Goal: Information Seeking & Learning: Learn about a topic

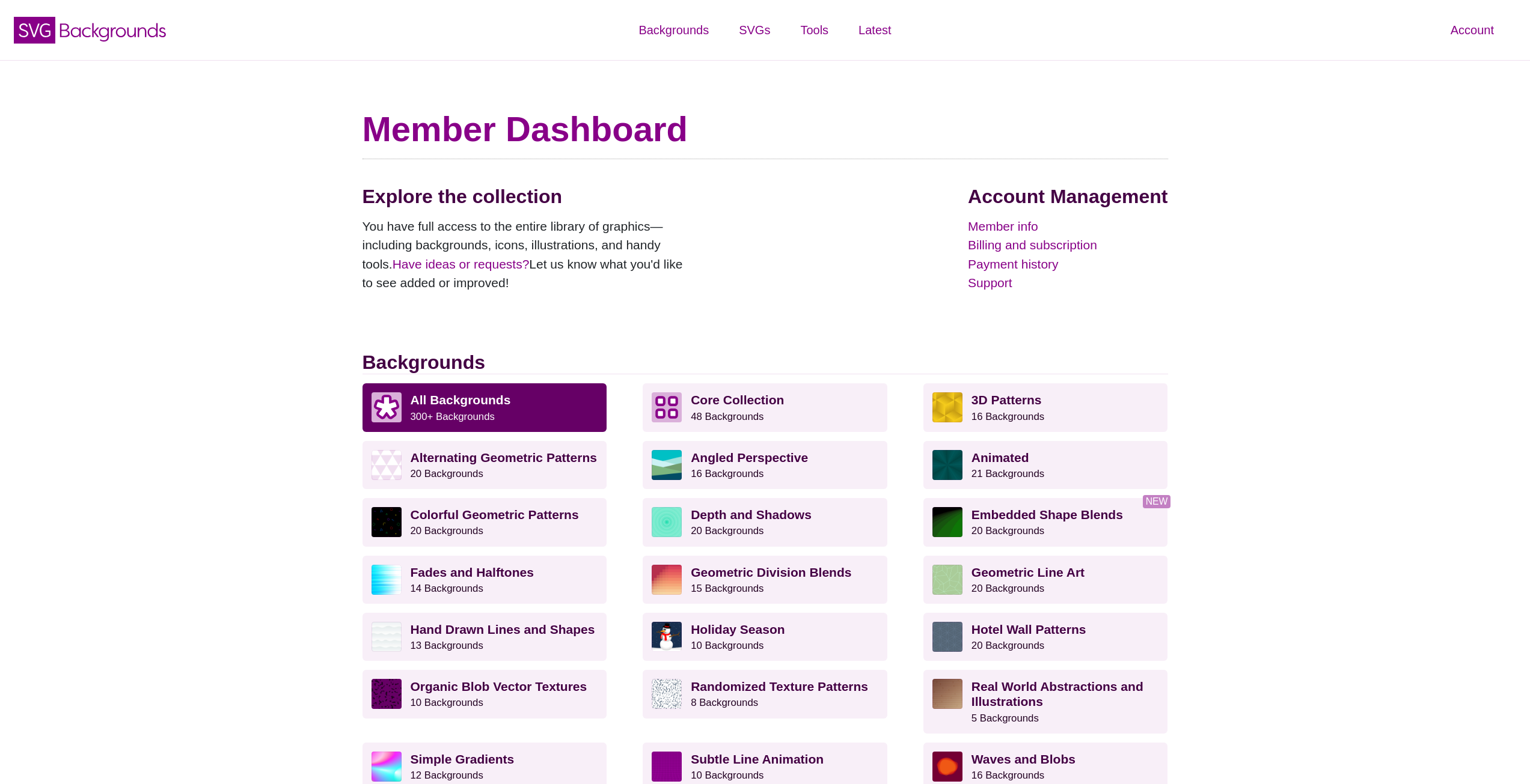
click at [529, 408] on p "All Backgrounds 300+ Backgrounds" at bounding box center [504, 407] width 188 height 30
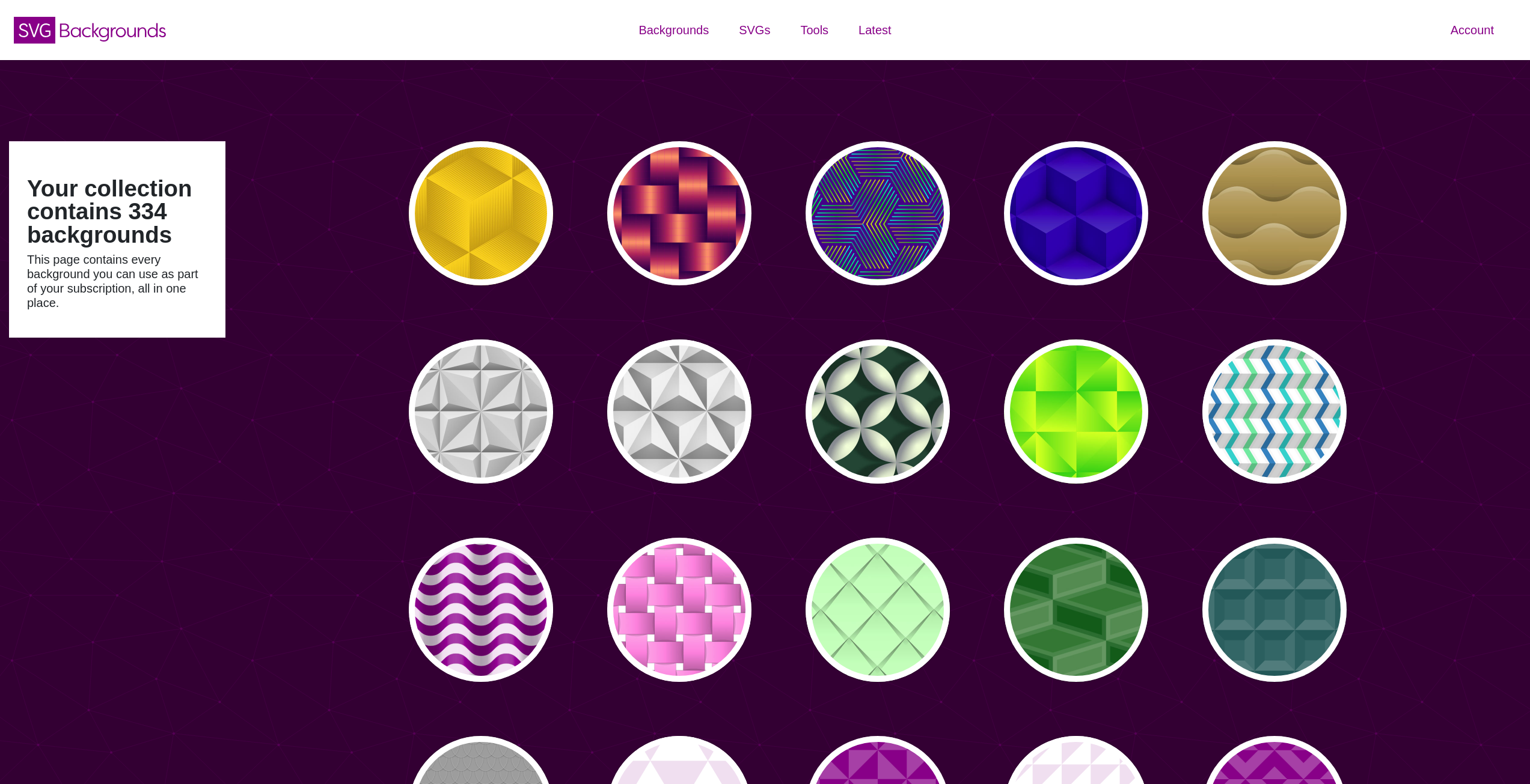
type input "#450057"
type input "#FFFFFF"
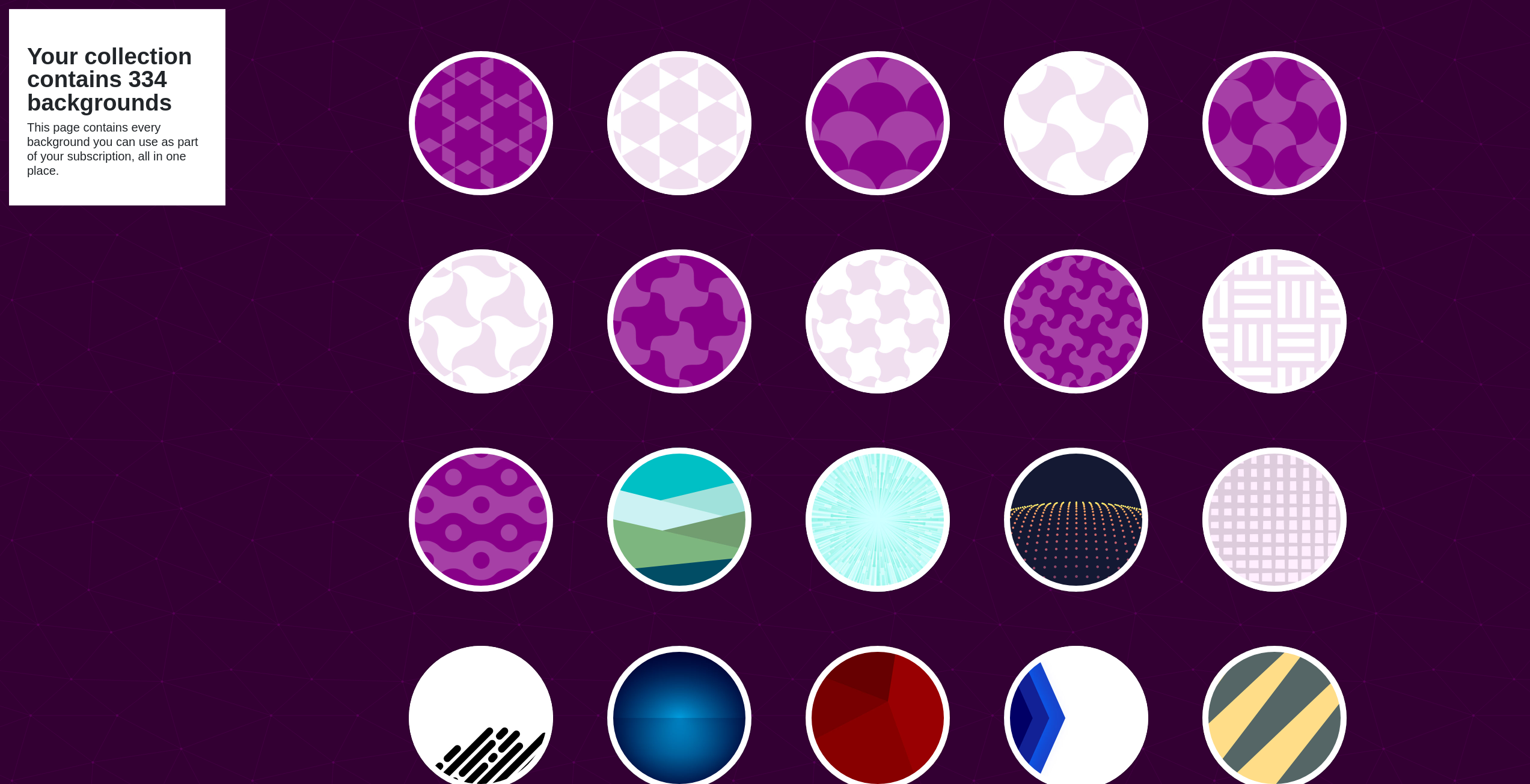
scroll to position [1442, 0]
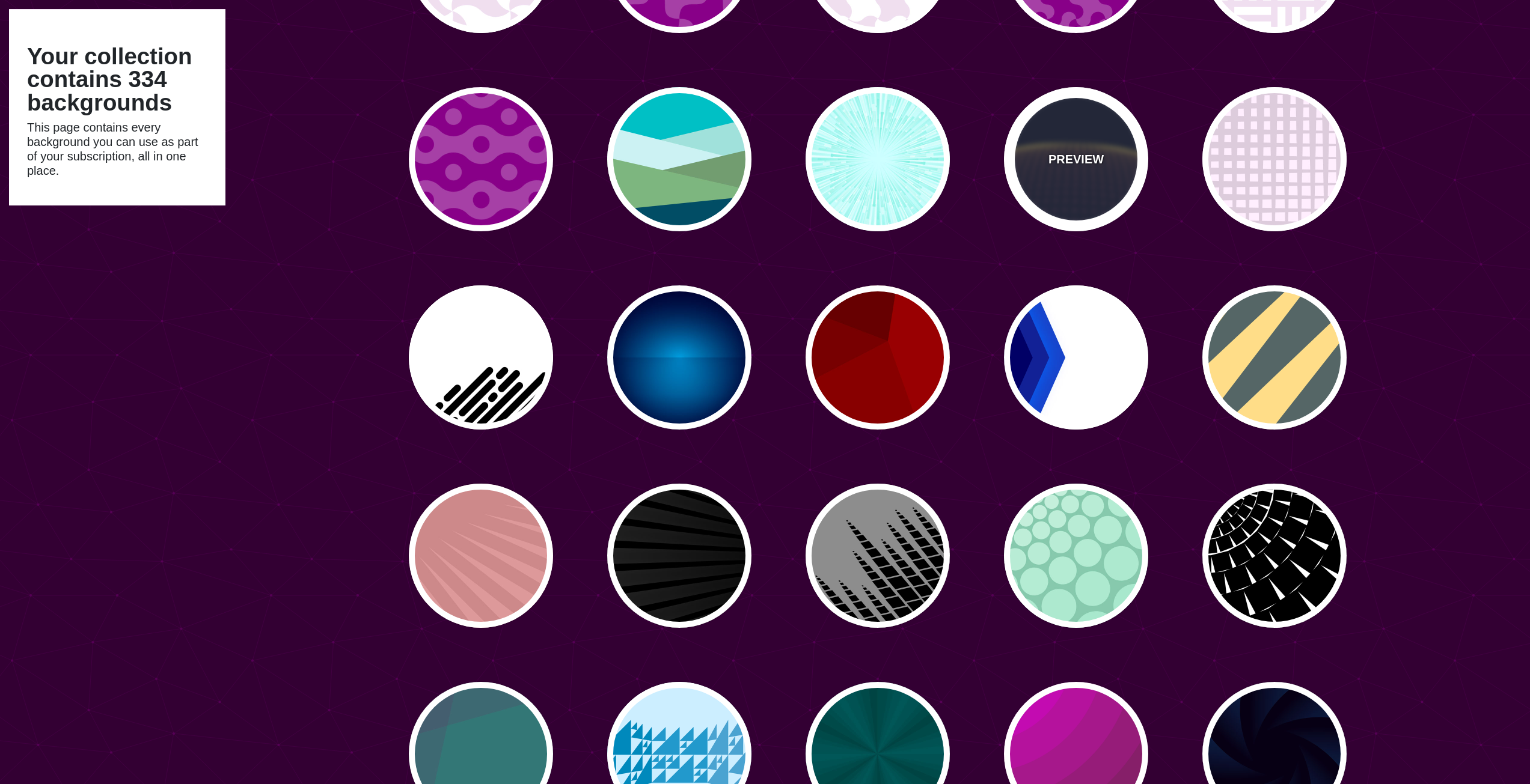
click at [1073, 177] on div "PREVIEW" at bounding box center [1075, 159] width 144 height 144
type input "#141933"
type input "#FFFF77"
type input "0"
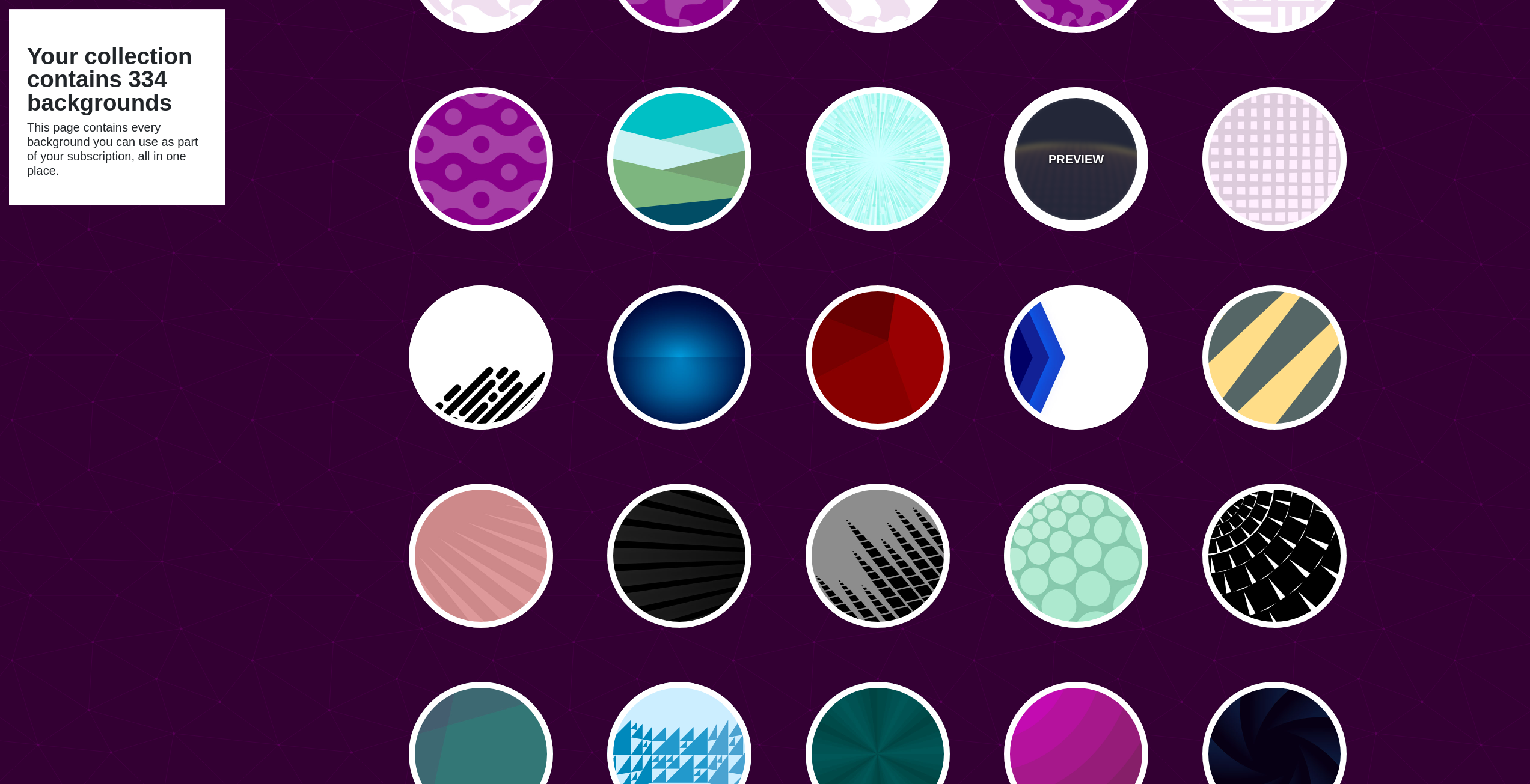
type input "5"
type input "0"
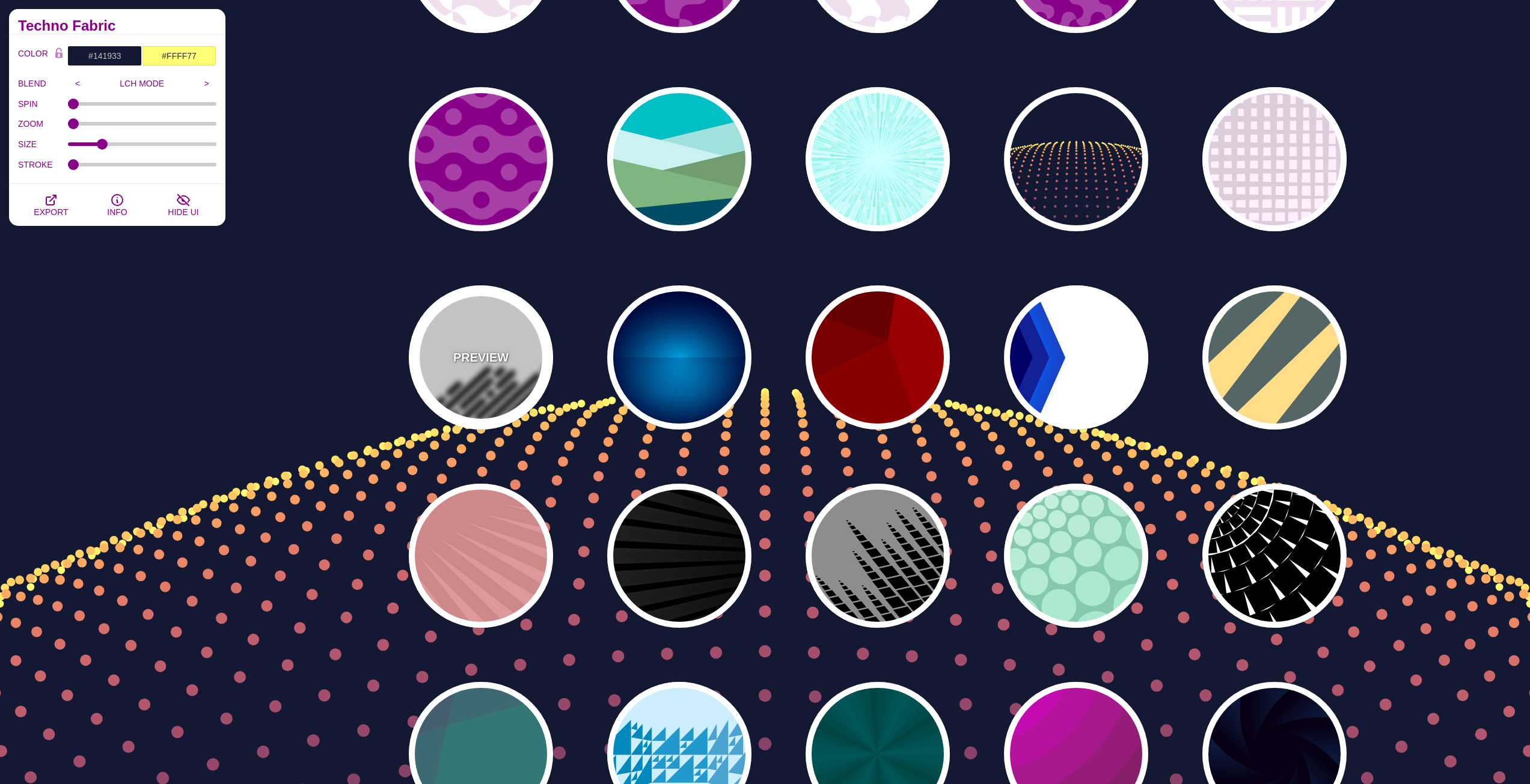
click at [467, 404] on div "PREVIEW" at bounding box center [481, 357] width 144 height 144
type input "#FFFFFF"
type input "#000000"
type input "500"
type input "25"
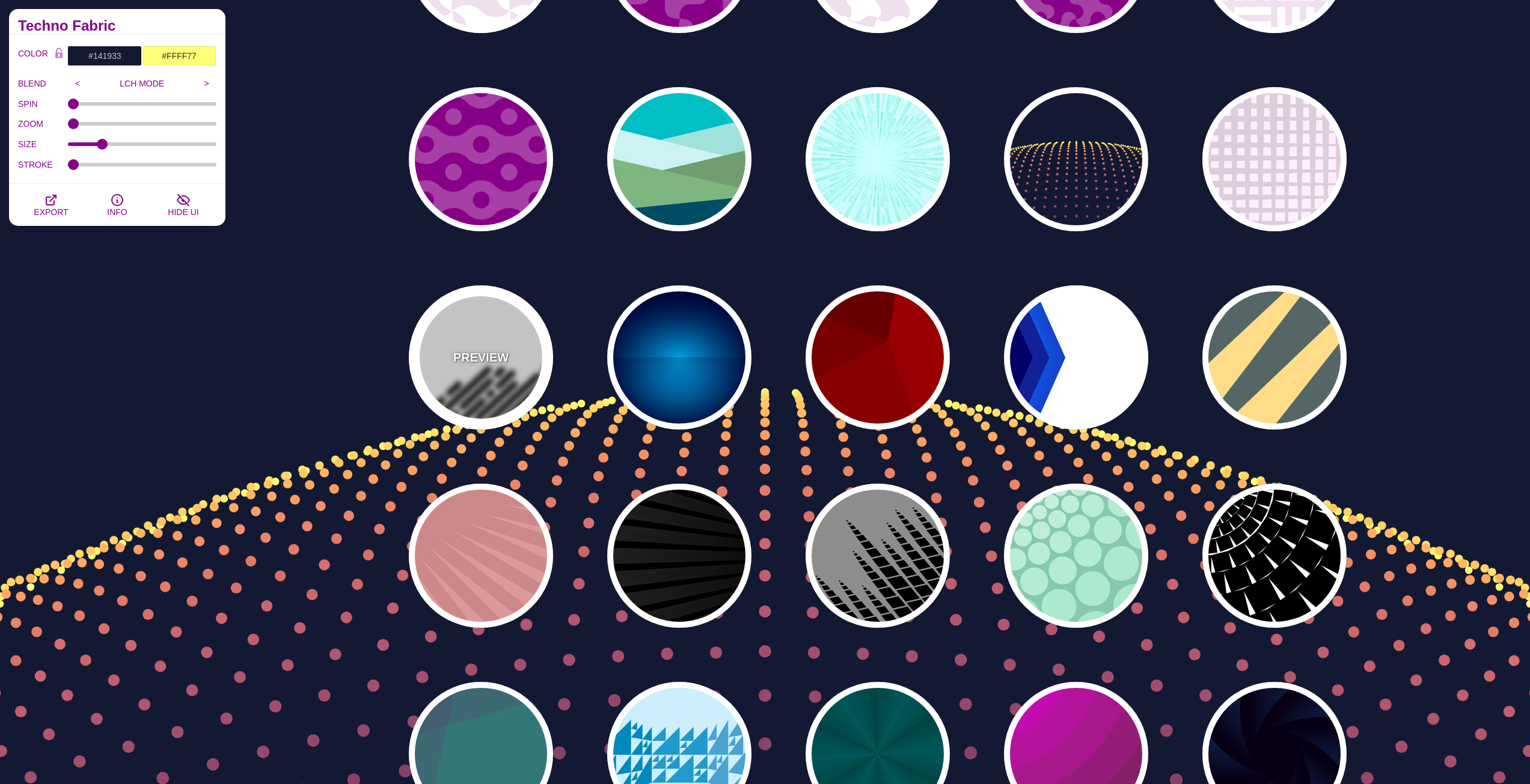
type input "1"
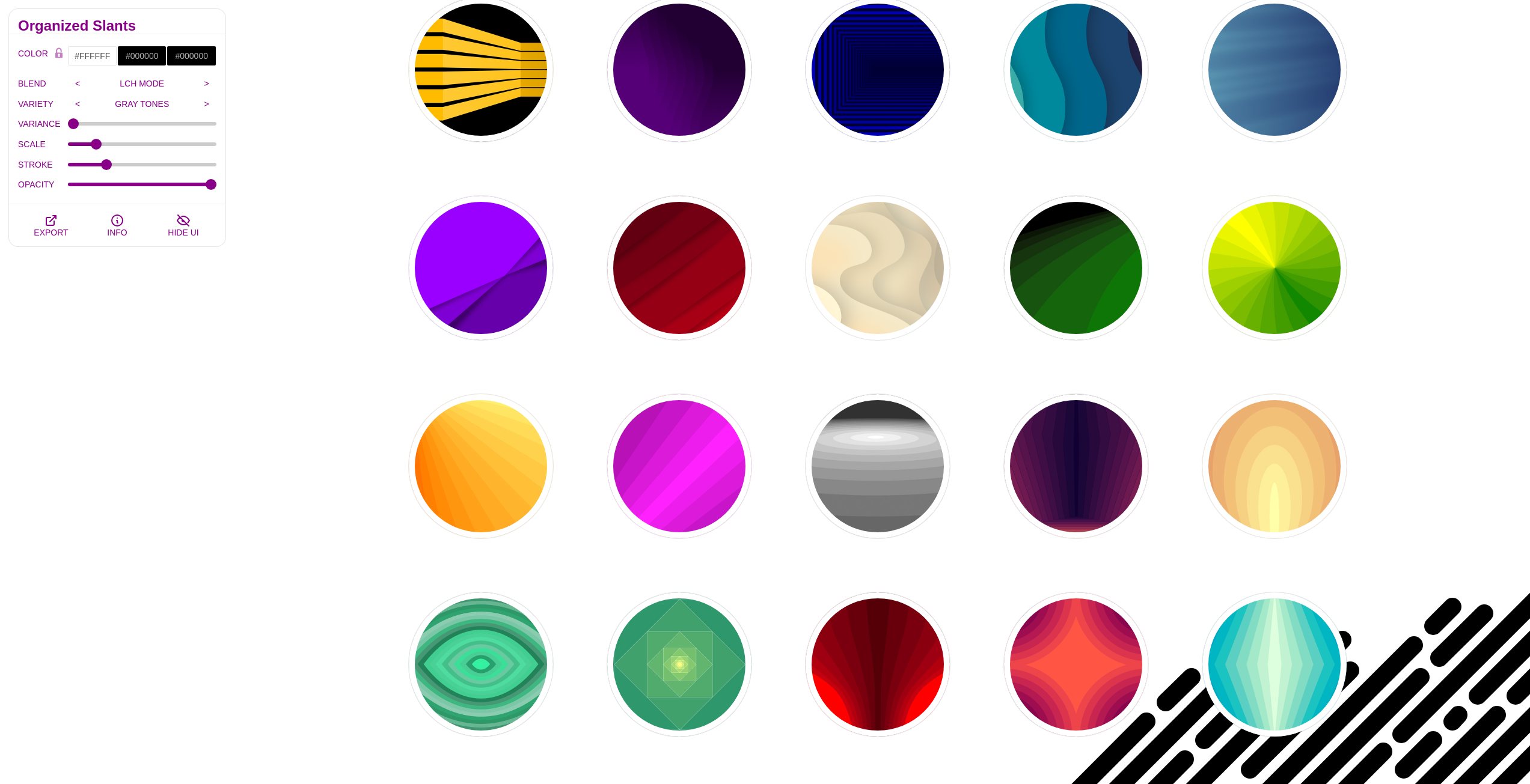
scroll to position [4326, 0]
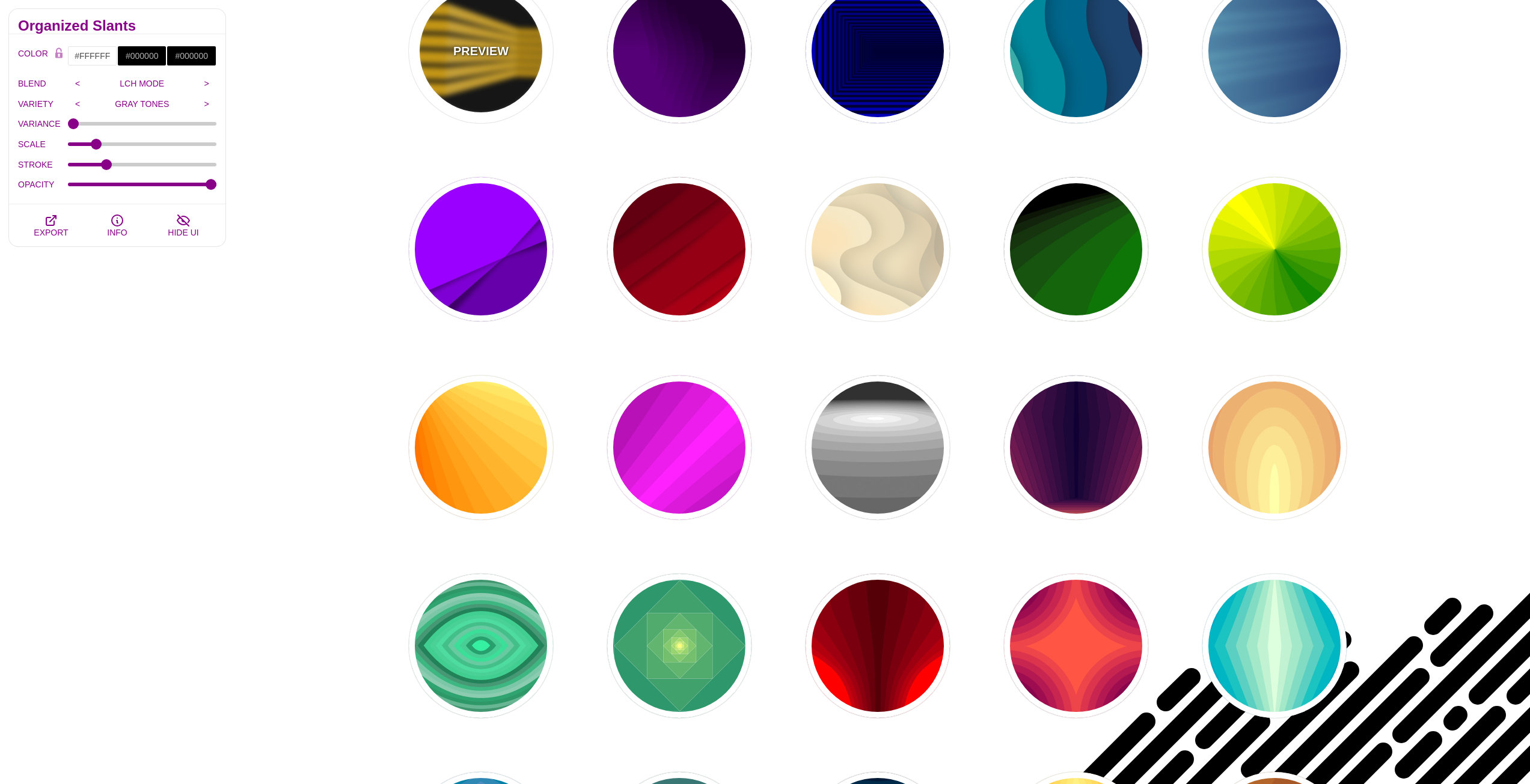
click at [493, 67] on div "PREVIEW" at bounding box center [481, 50] width 144 height 144
type input "#000000"
type input "#FFBB00"
type input "900"
type input "100"
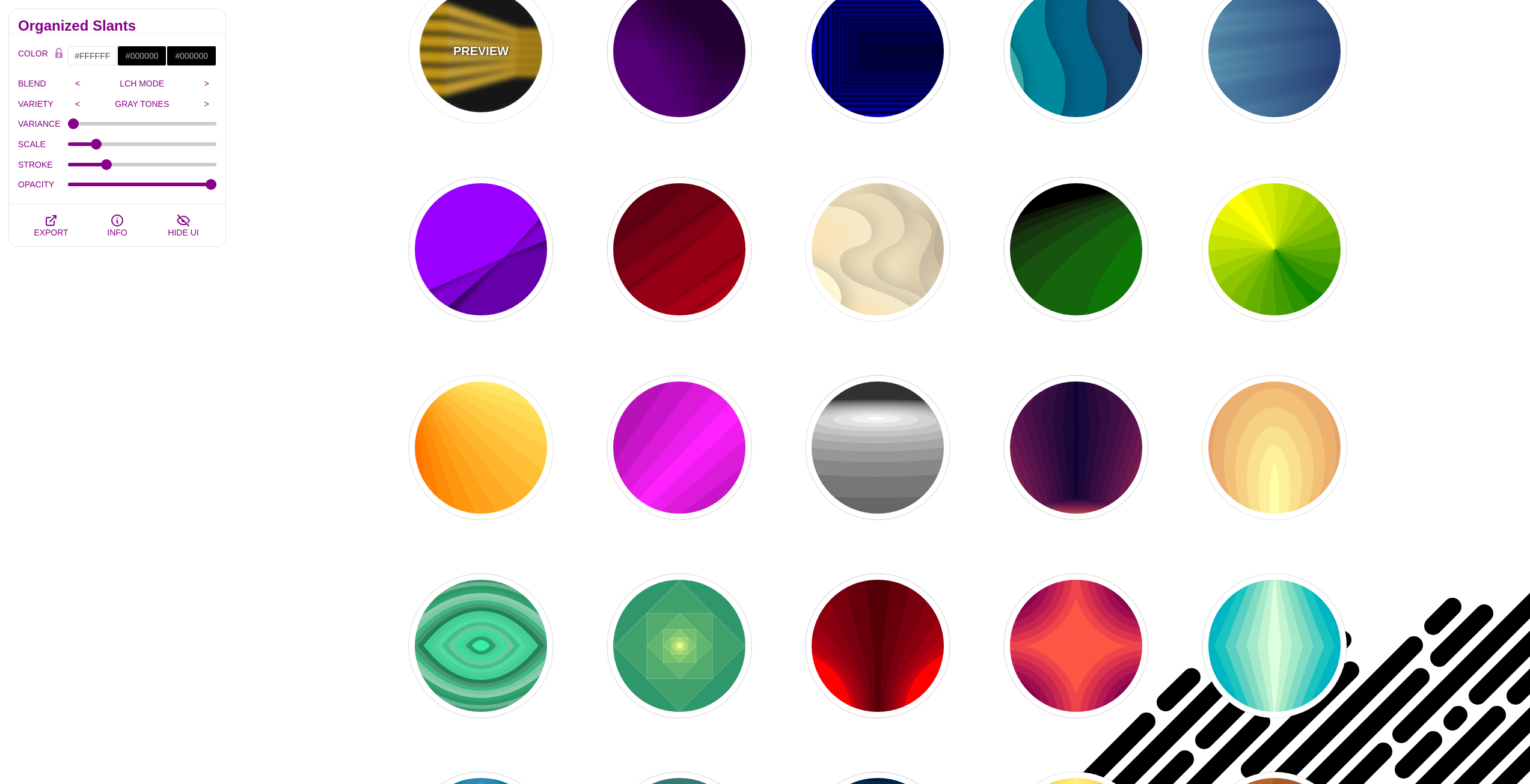
type input "1"
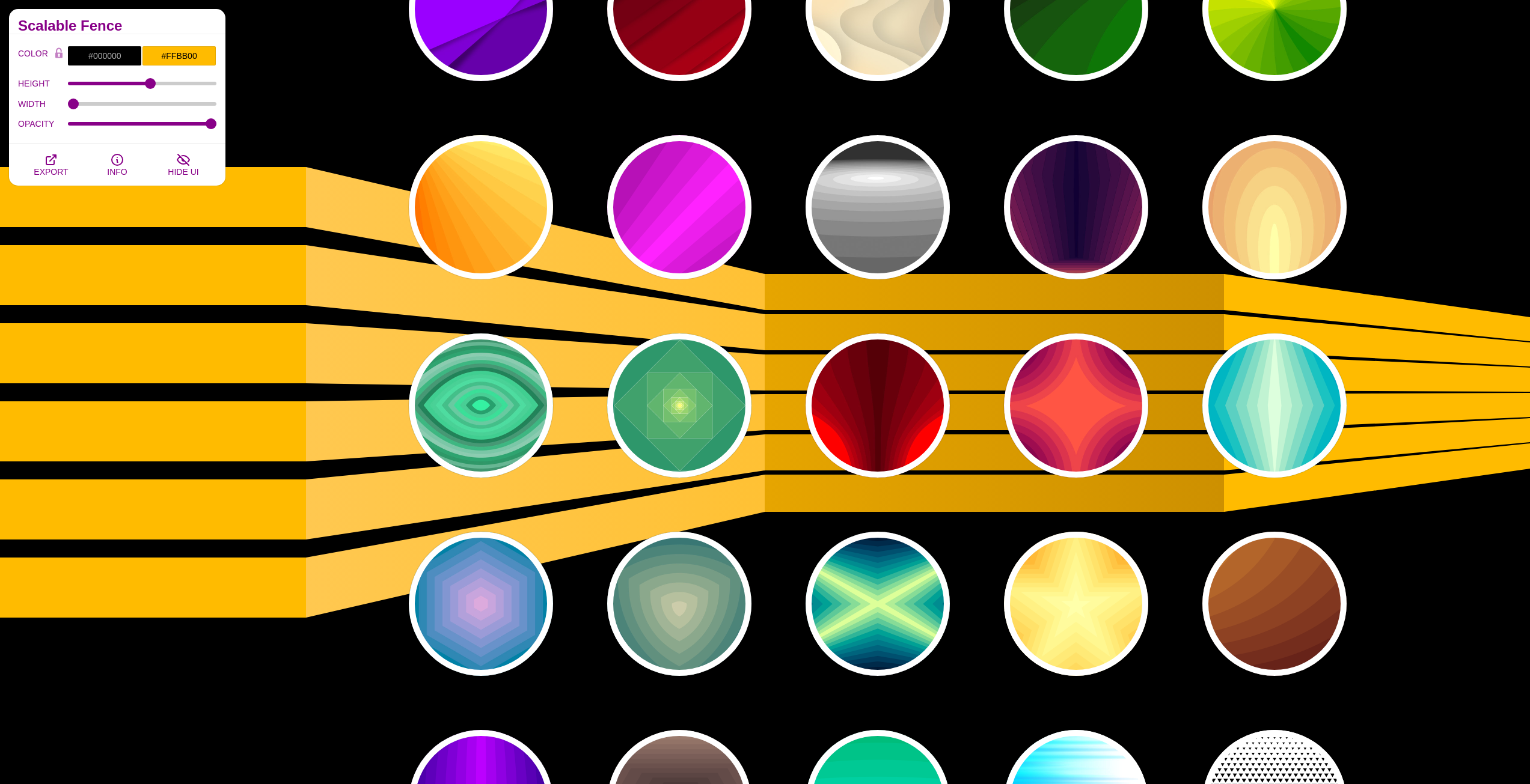
scroll to position [4867, 0]
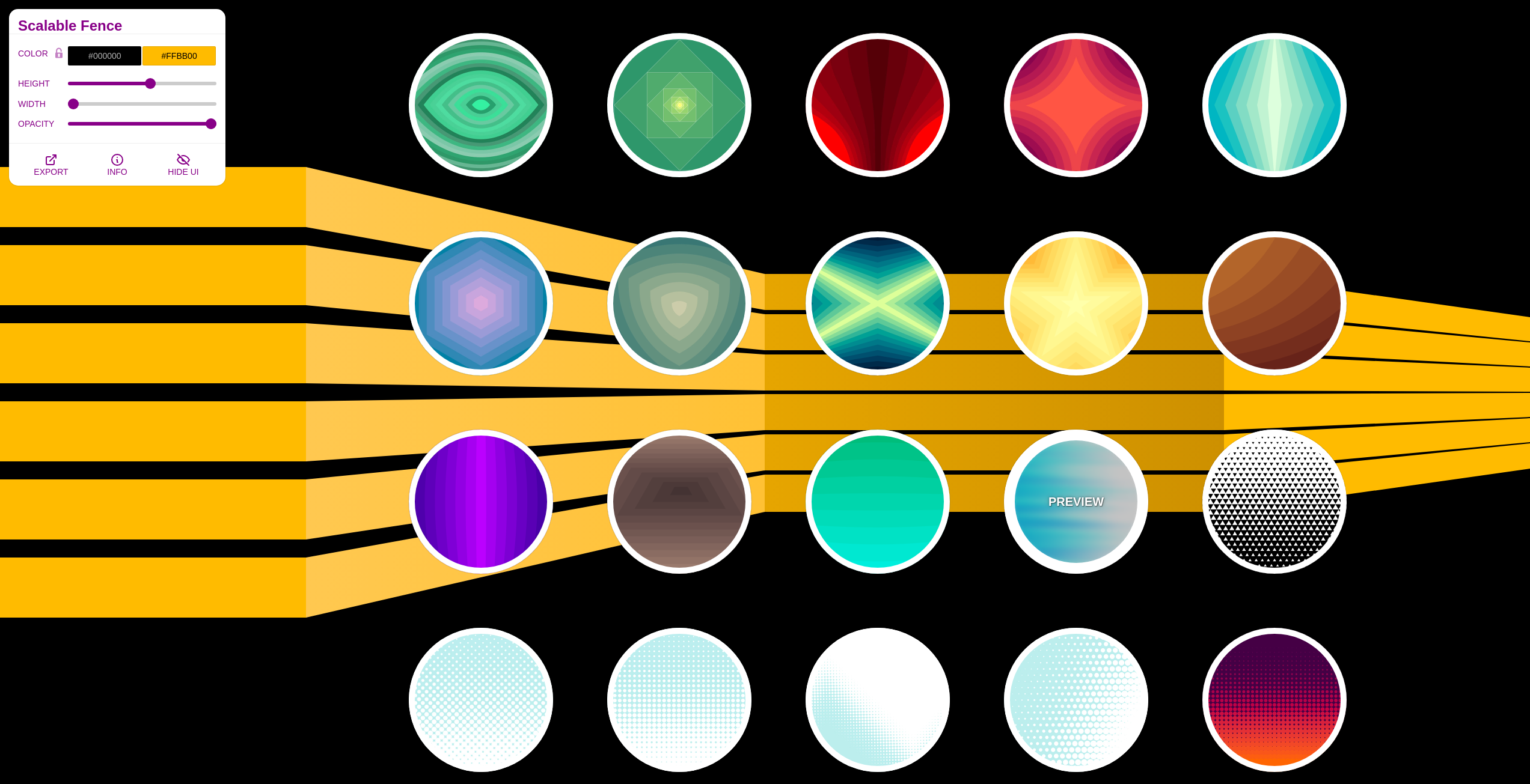
click at [1058, 536] on div "PREVIEW" at bounding box center [1075, 501] width 144 height 144
type input "#FFFFFF"
type input "#0099FF"
type input "#00FFFF"
type input "0"
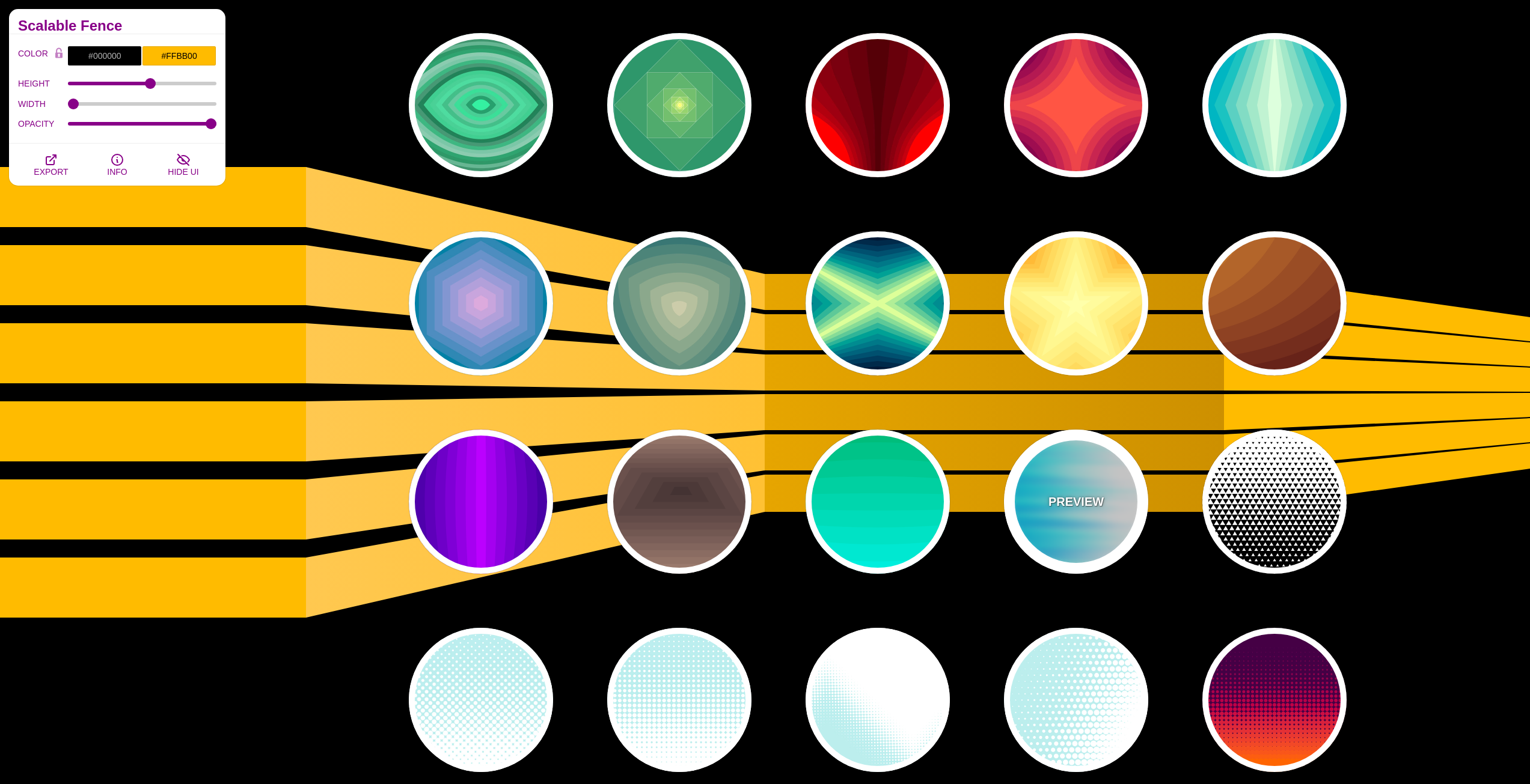
type input "0"
type input "0.5"
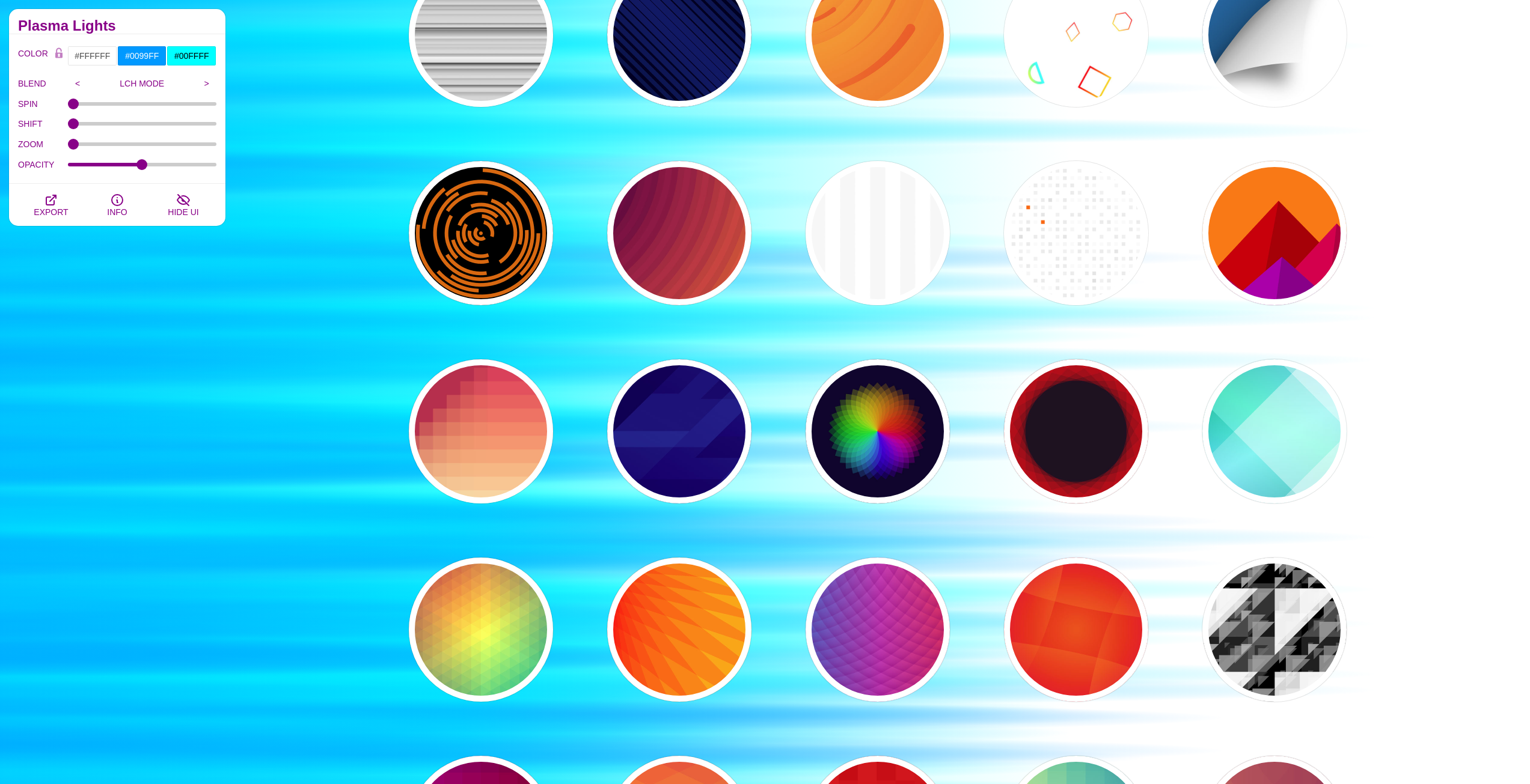
scroll to position [7751, 0]
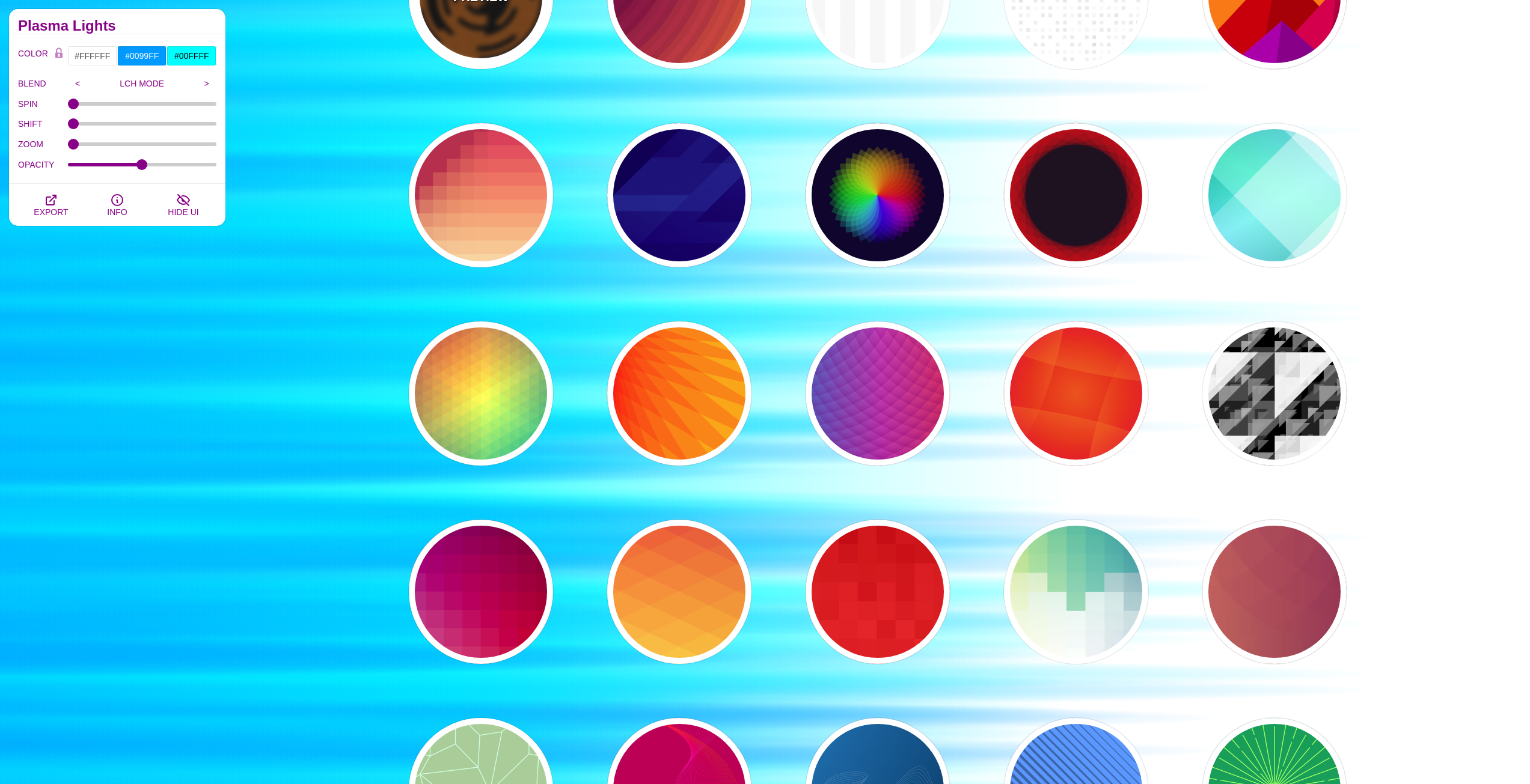
type input "#000000"
type input "#DD6600"
type input "5"
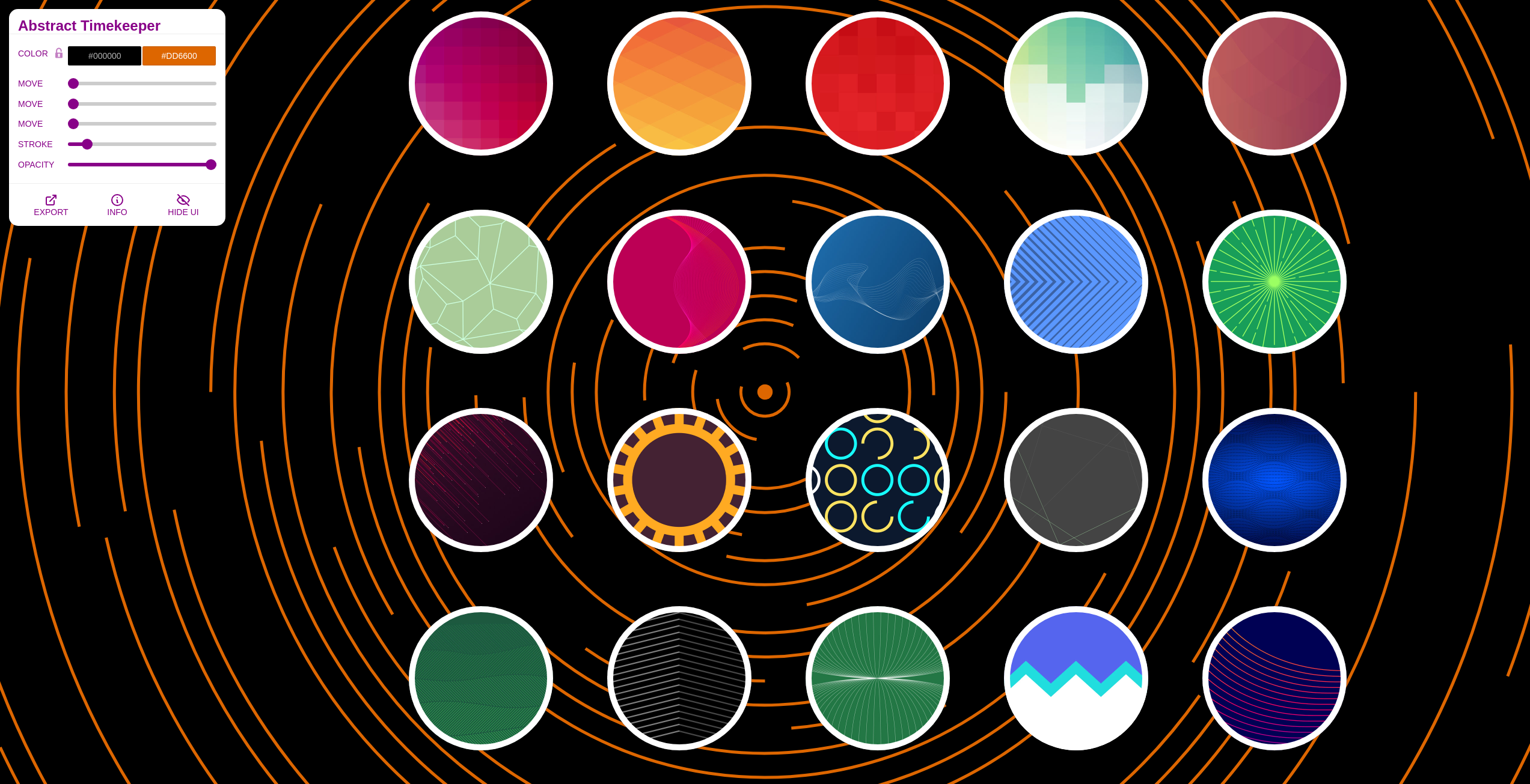
scroll to position [8292, 0]
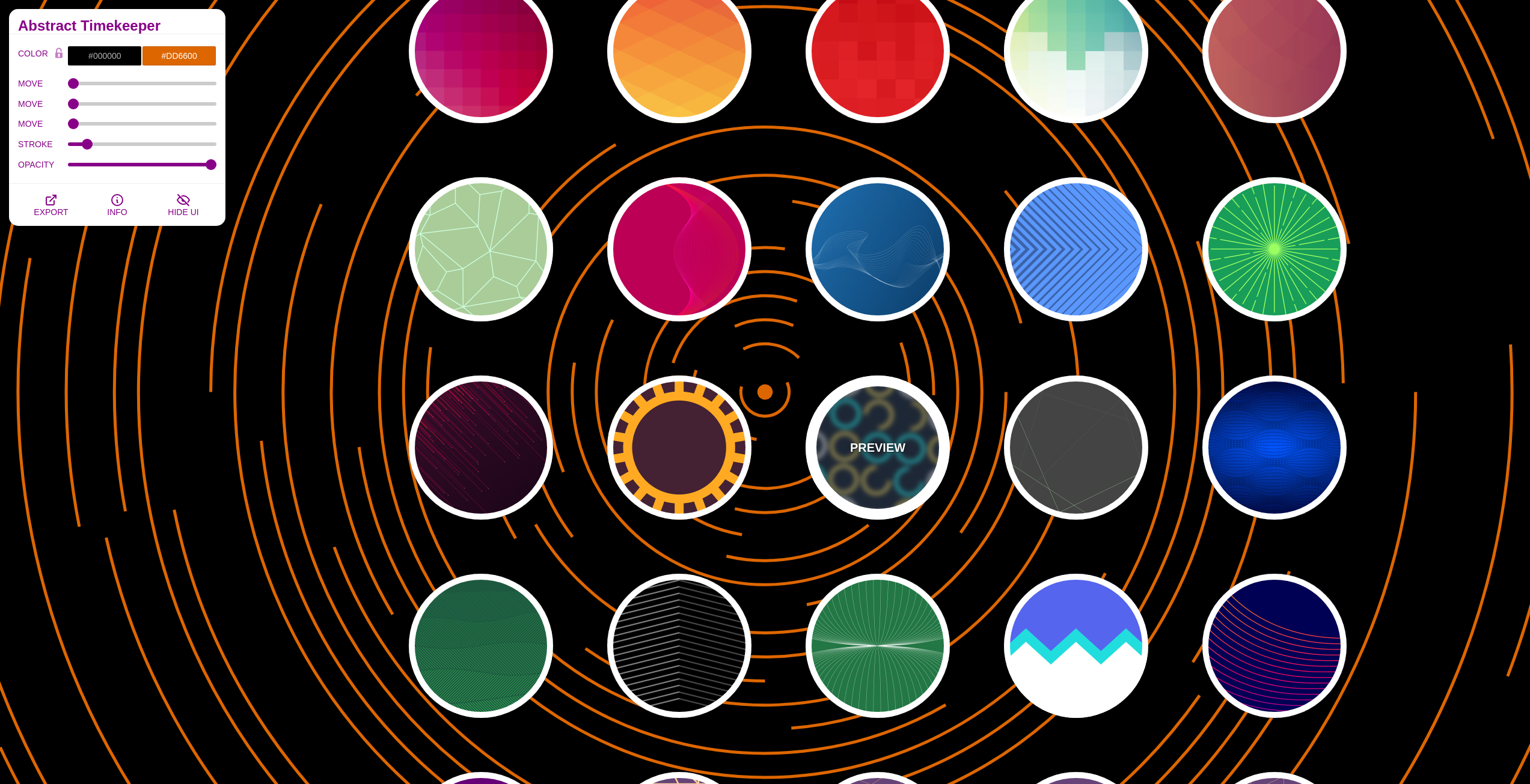
click at [843, 460] on div "PREVIEW" at bounding box center [877, 447] width 144 height 144
type input "#0C192E"
type input "#17FFFF"
type input "#FFFFFF"
type input "#FFE261"
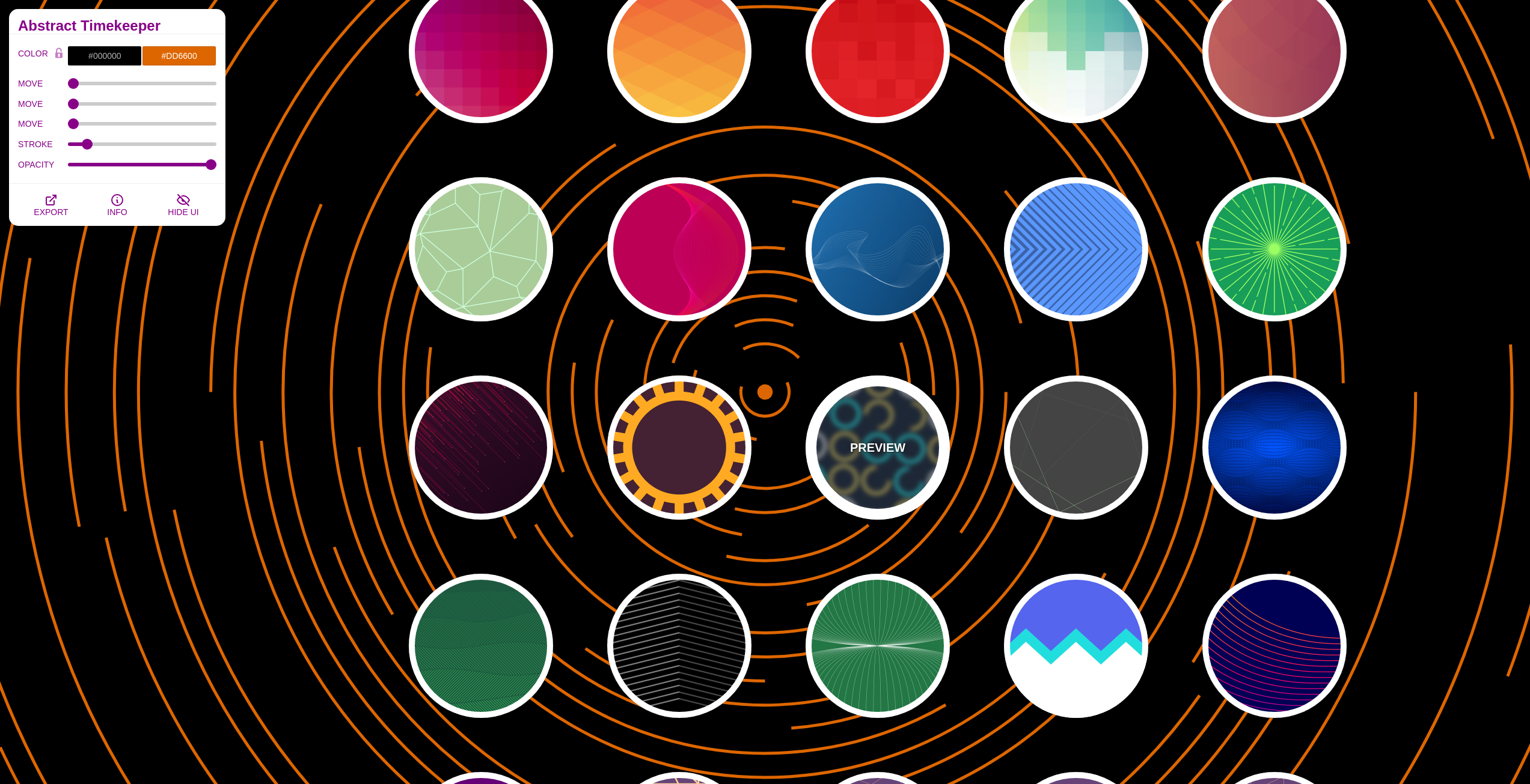
type input "15"
type input "1"
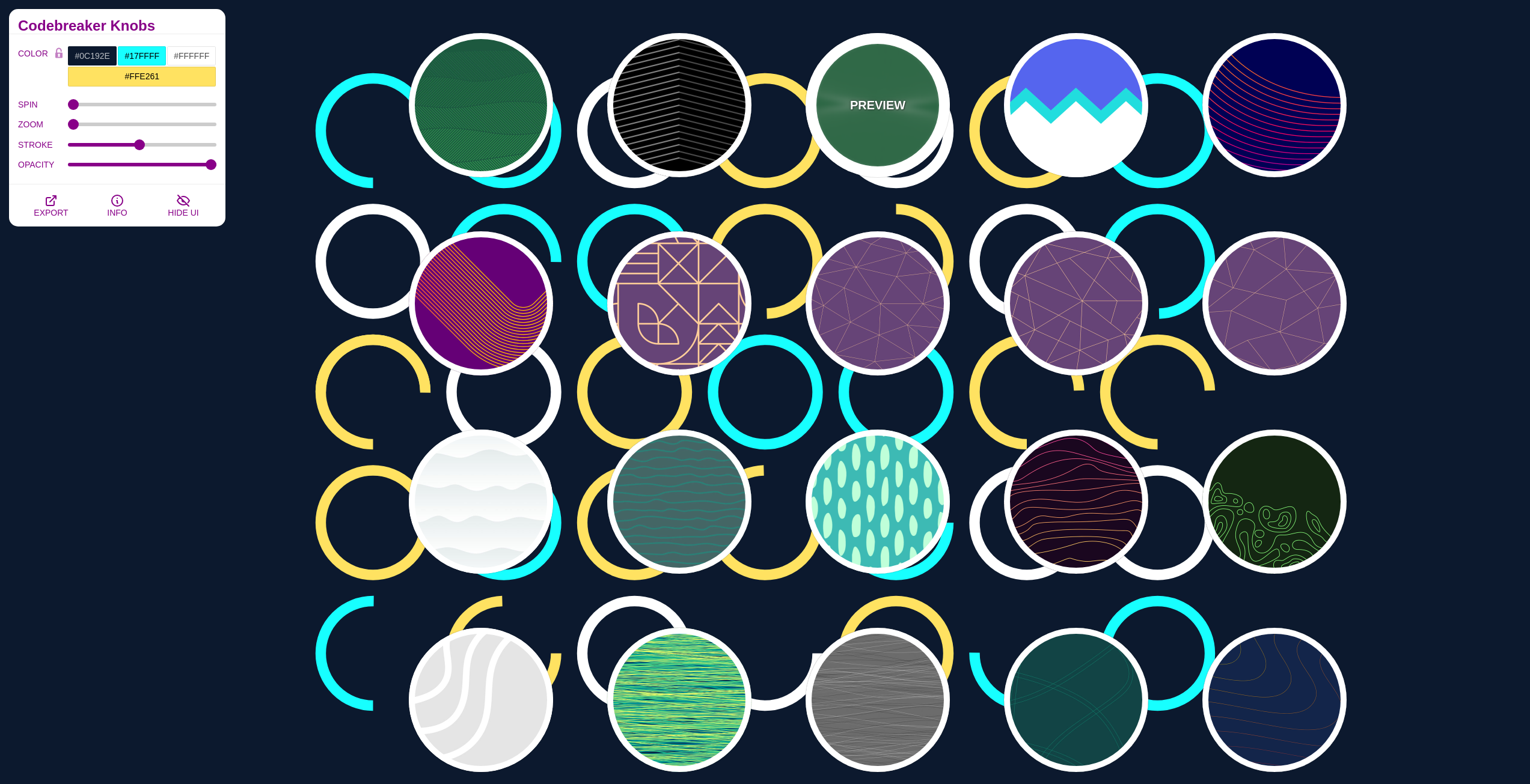
scroll to position [9013, 0]
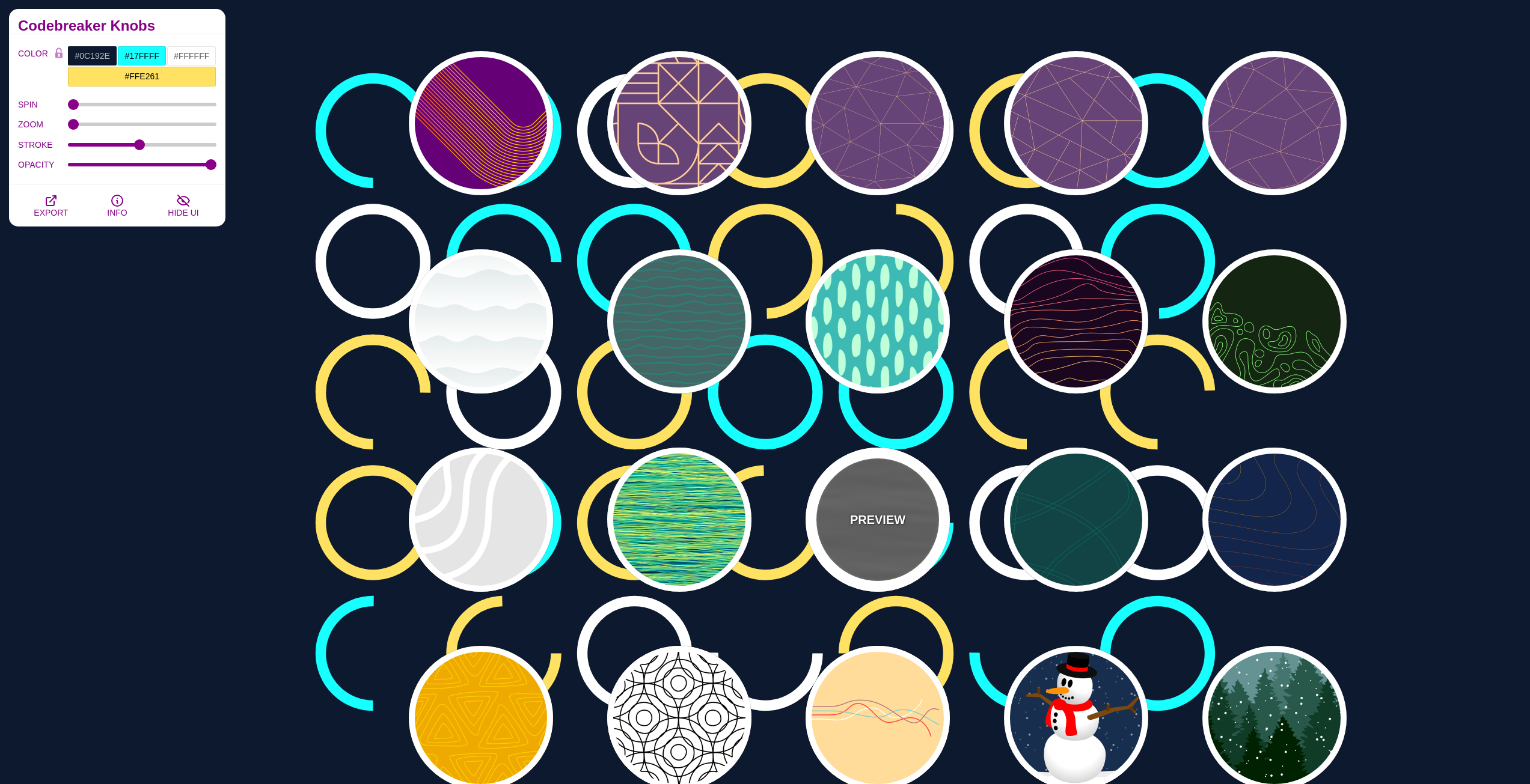
click at [843, 461] on div "PREVIEW" at bounding box center [877, 519] width 144 height 144
type input "#555555"
type input "#000000"
type input "1"
type input "0.5"
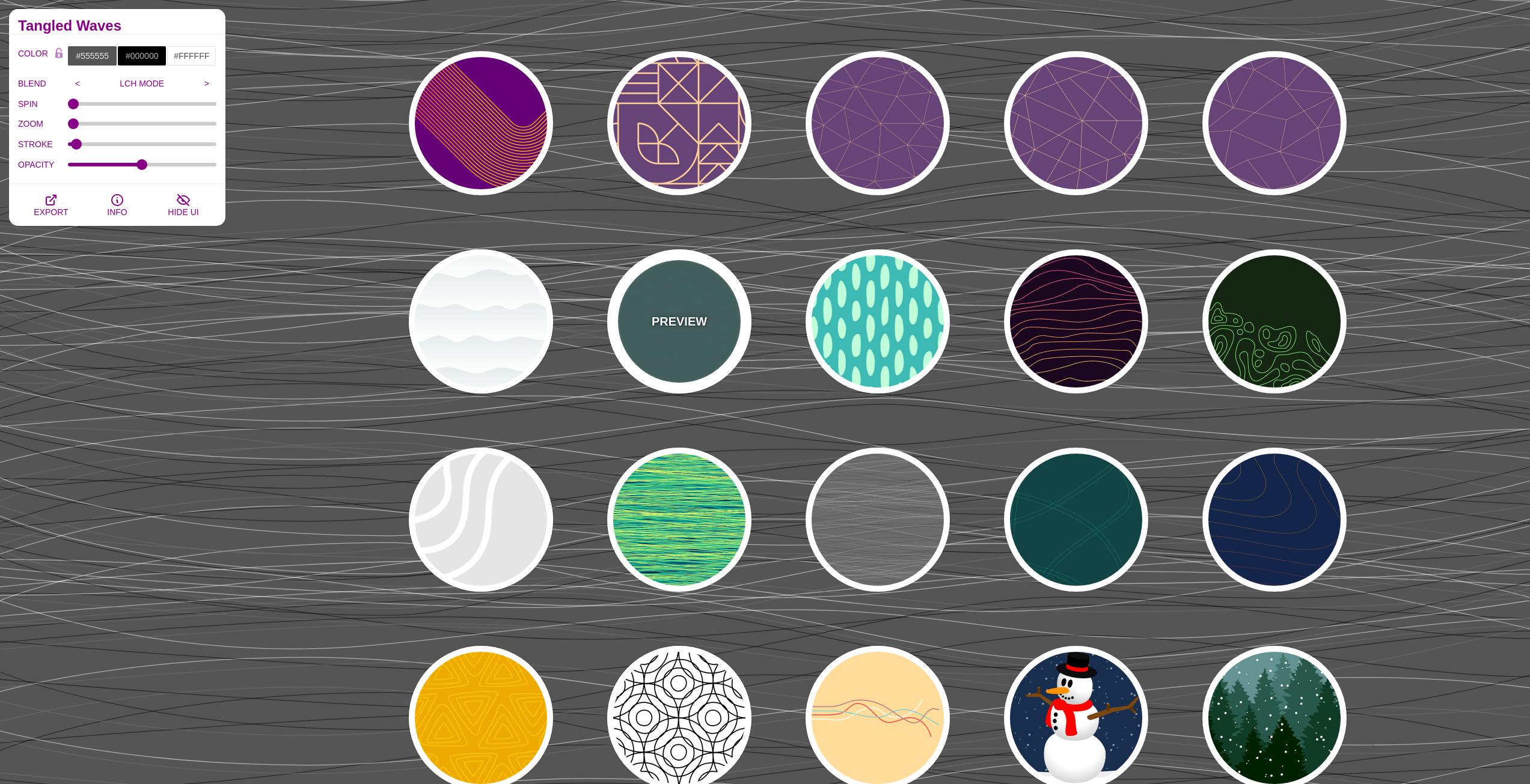
click at [722, 348] on div "PREVIEW" at bounding box center [679, 321] width 144 height 144
type input "#446666"
type input "#119988"
type input "1"
type input "5"
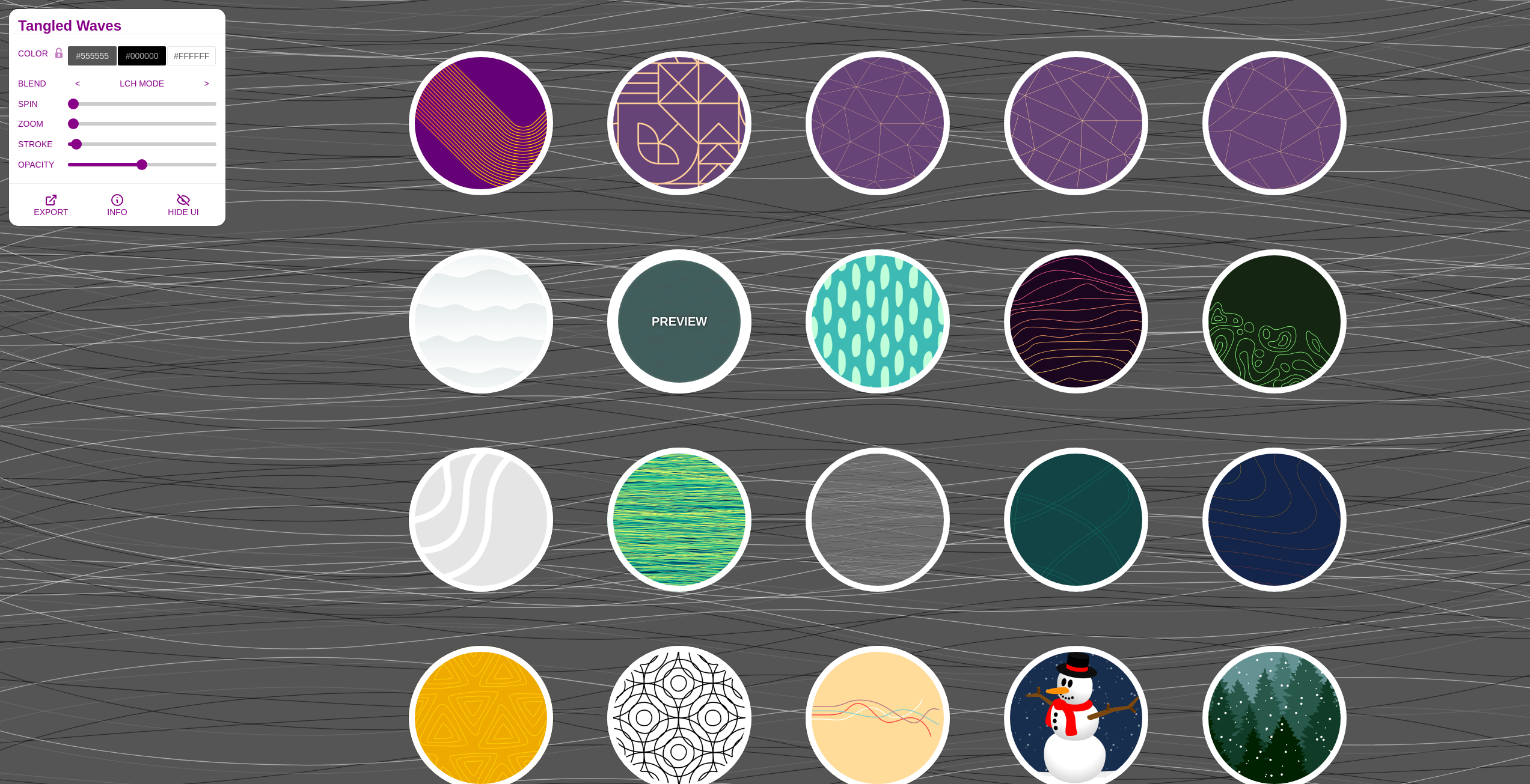
type input "0.1"
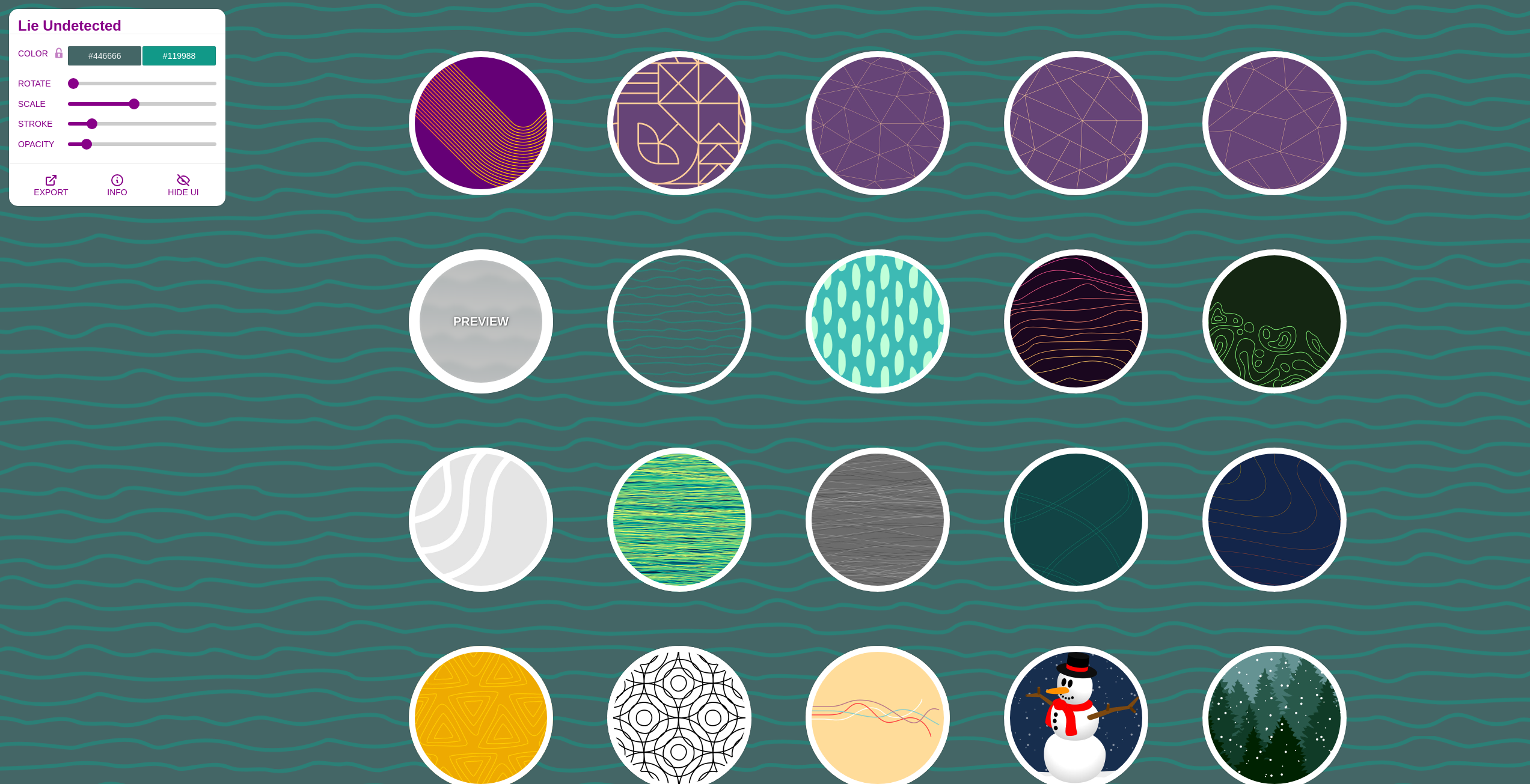
click at [500, 329] on p "PREVIEW" at bounding box center [481, 321] width 55 height 18
type input "#FFFFFF"
type input "#779999"
type input "#99BBBB"
type input "1"
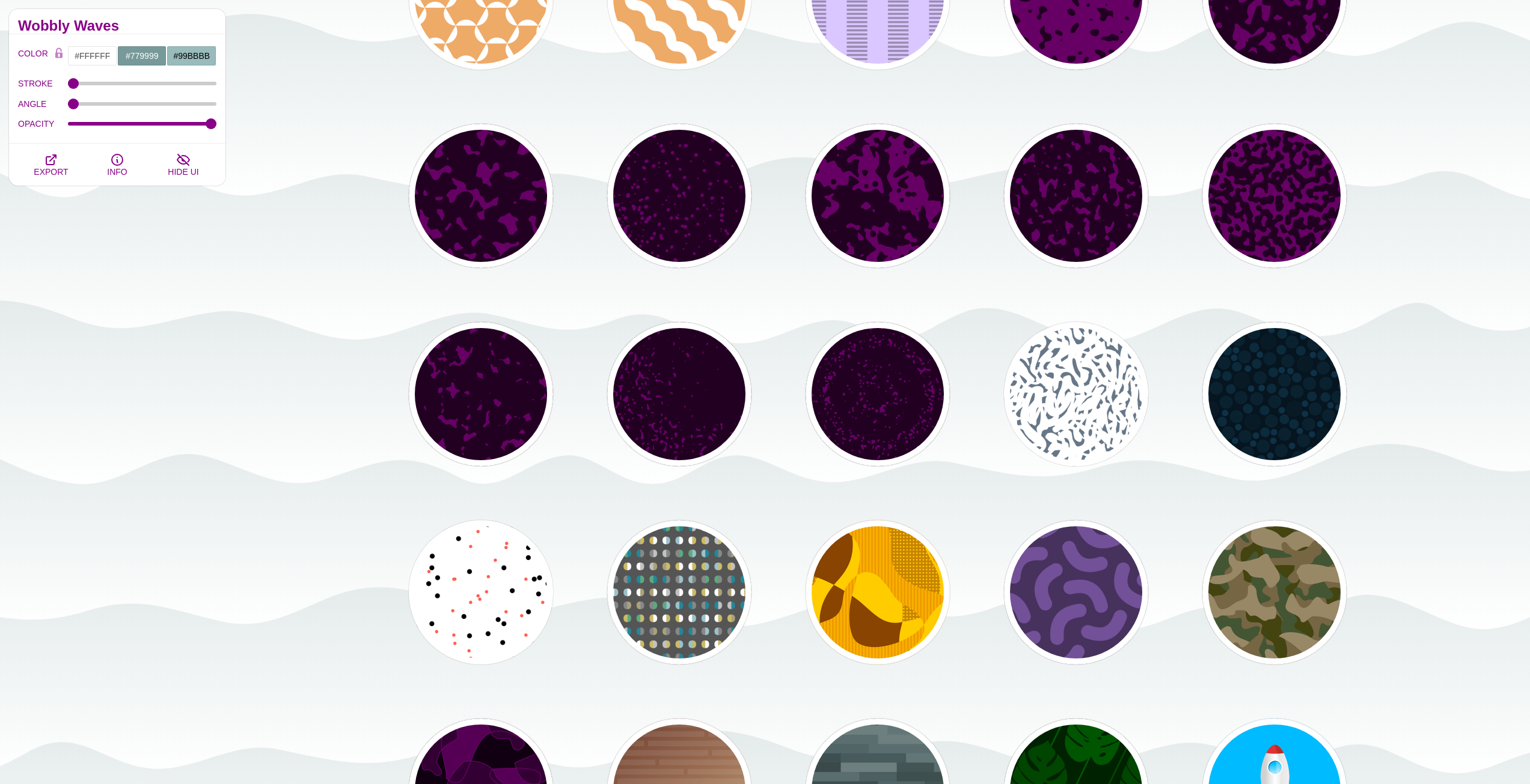
scroll to position [10995, 0]
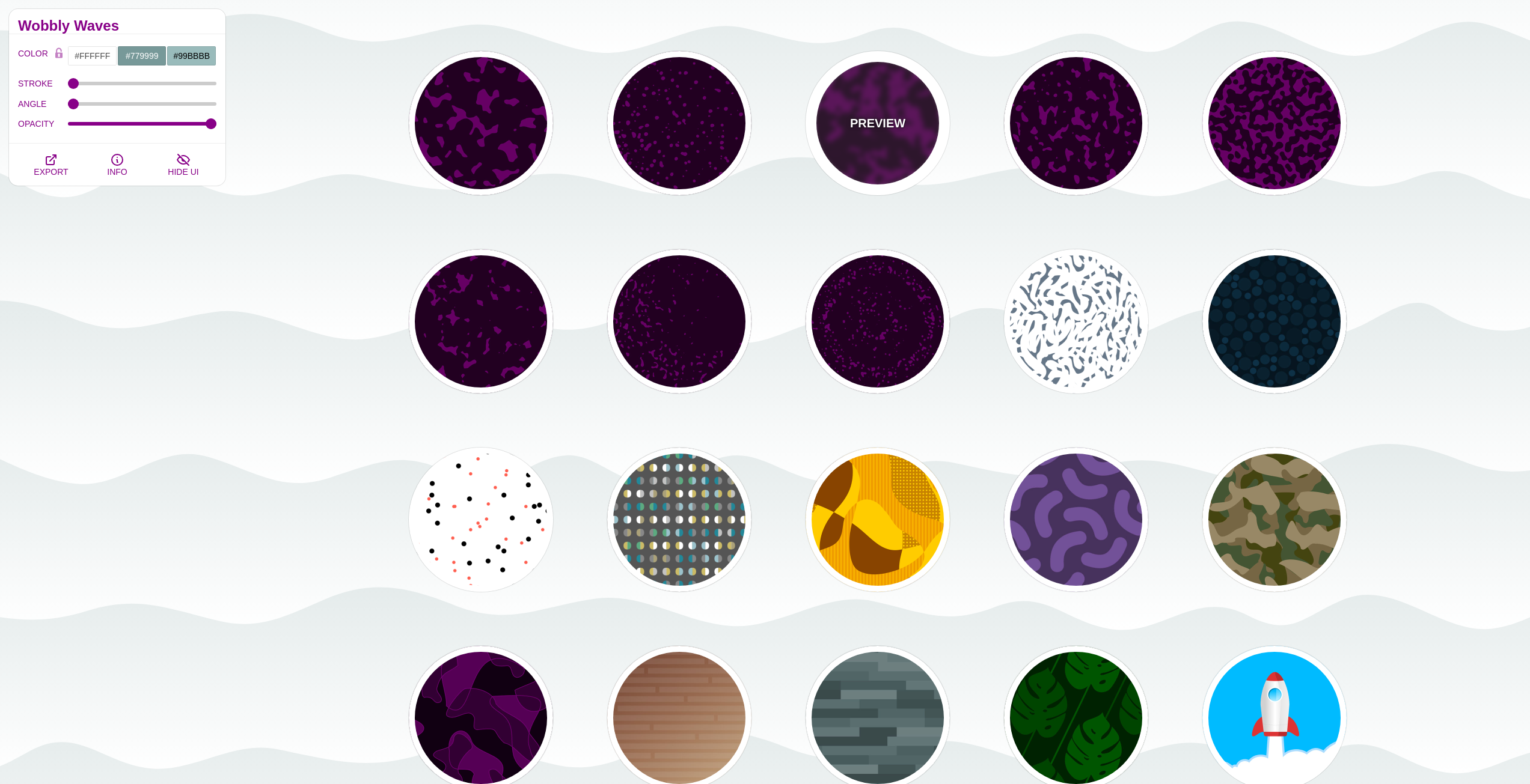
click at [886, 157] on div "PREVIEW" at bounding box center [877, 123] width 144 height 144
type input "#660066"
type input "#220022"
type input "#FFFFFF"
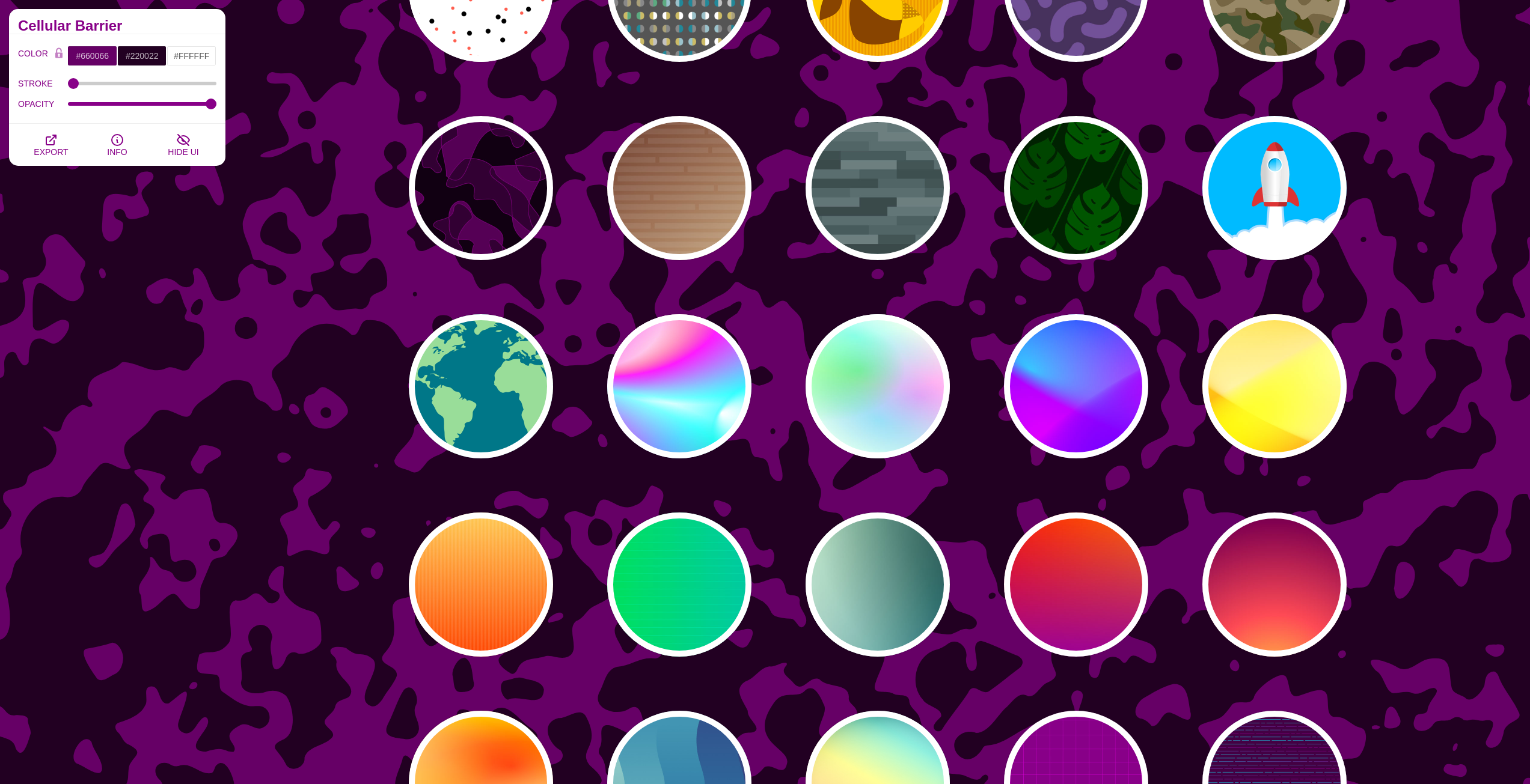
scroll to position [11536, 0]
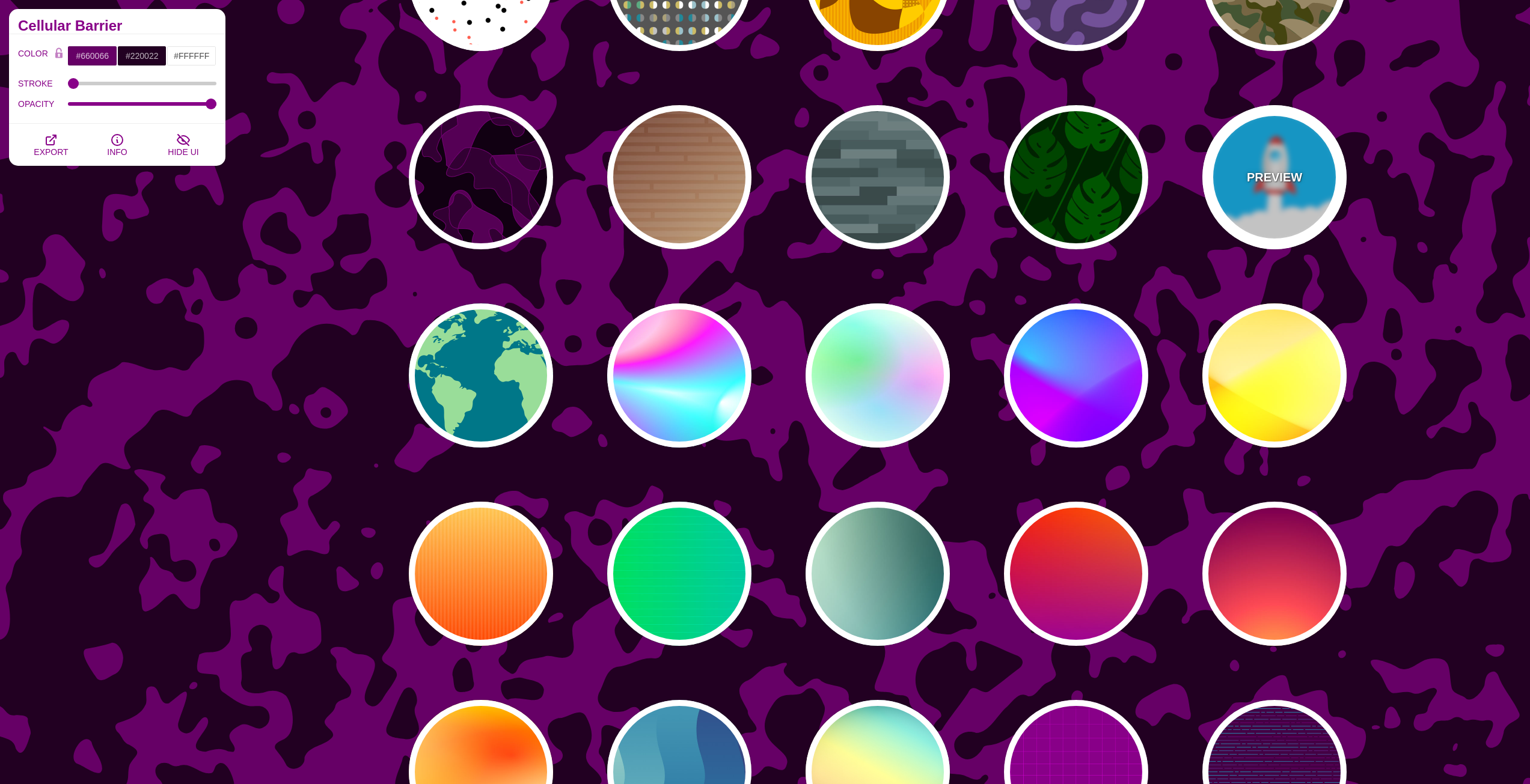
click at [1275, 213] on div "PREVIEW" at bounding box center [1274, 177] width 144 height 144
type input "#00BBFF"
type input "#FFFFFF"
type input "#DD3333"
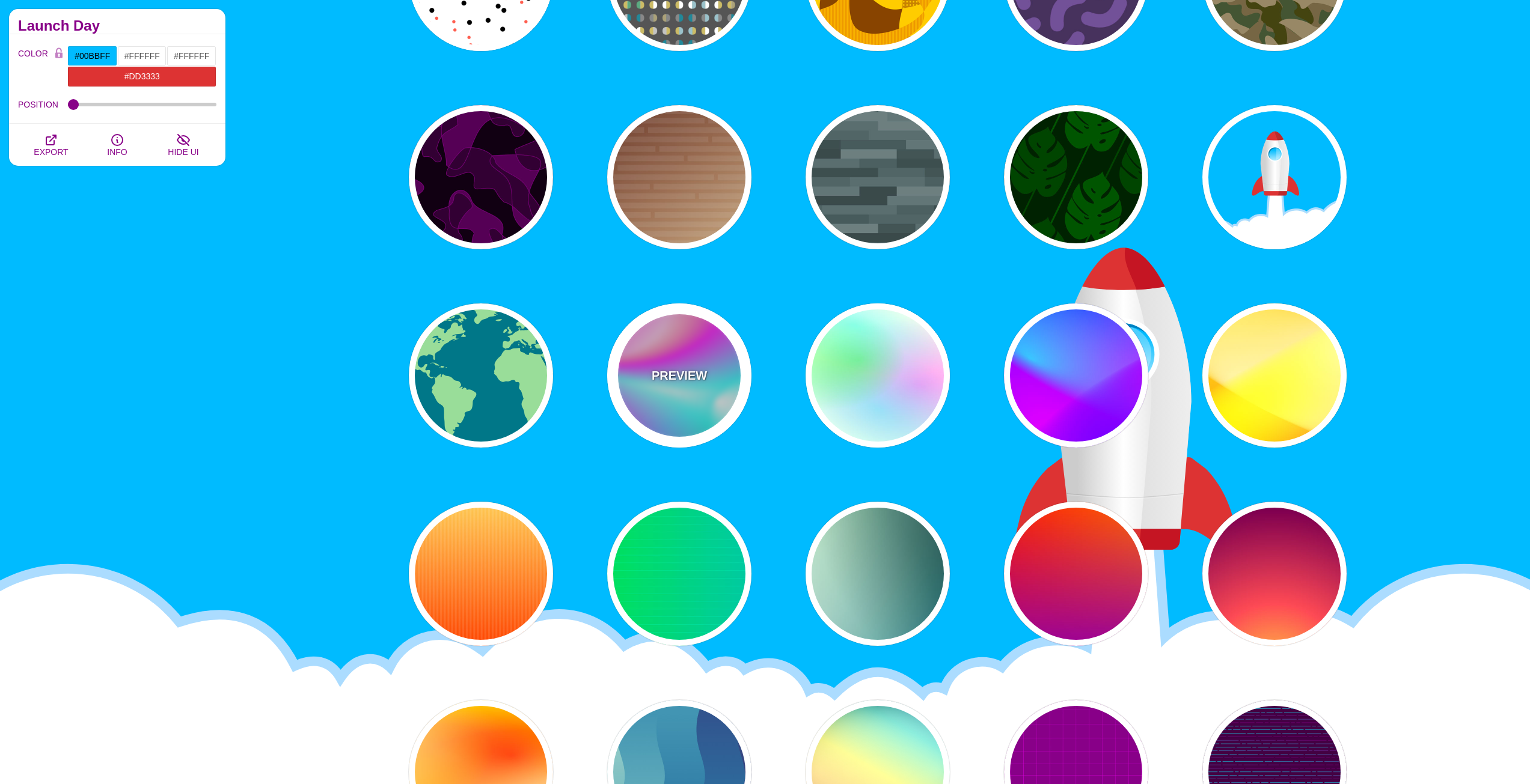
click at [638, 379] on div "PREVIEW" at bounding box center [679, 375] width 144 height 144
type input "#FFFFFF"
type input "#00FFFF"
type input "#00CC77"
type input "#FF00FF"
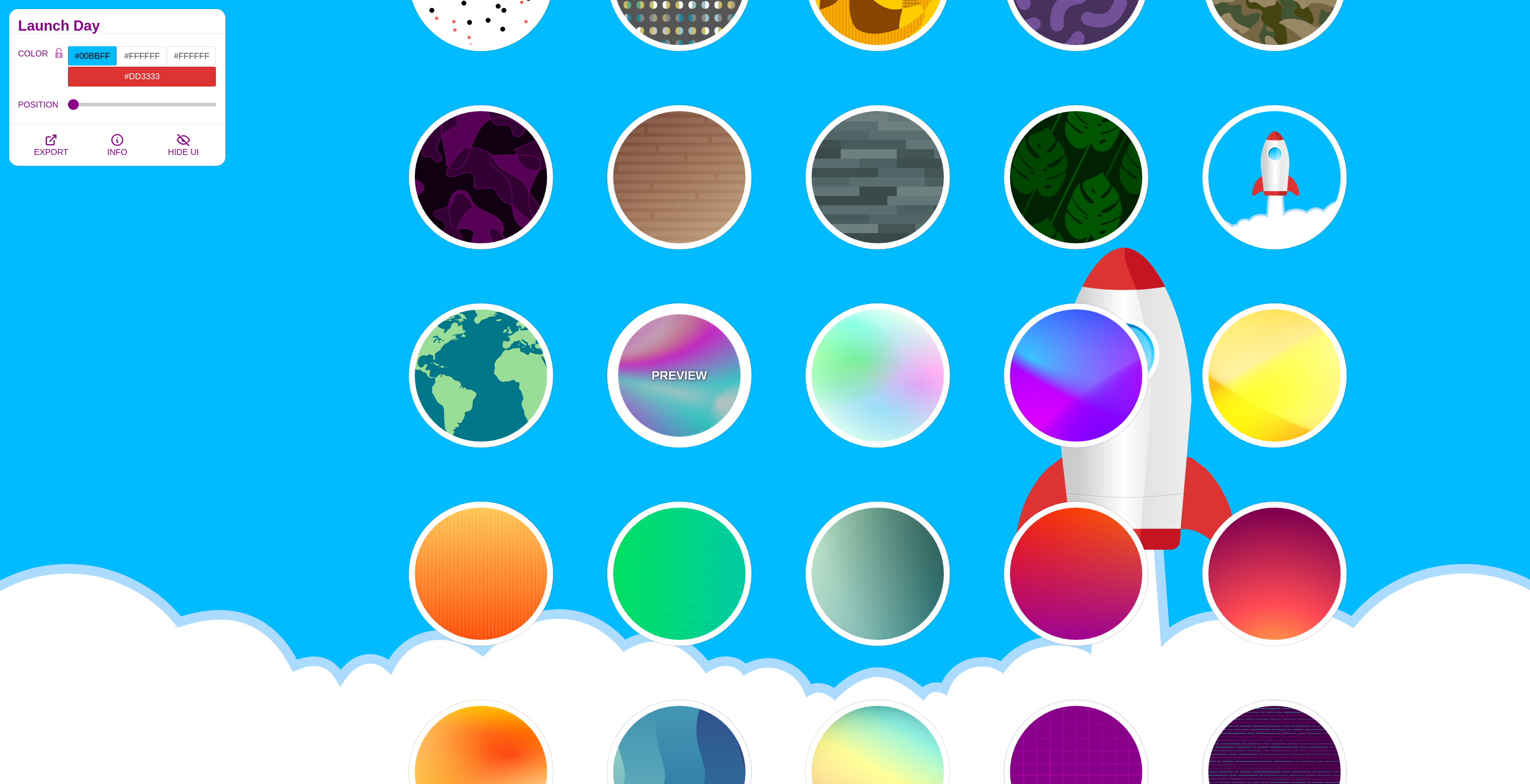
type input "#FF0000"
type input "30"
type input "89"
type input "80"
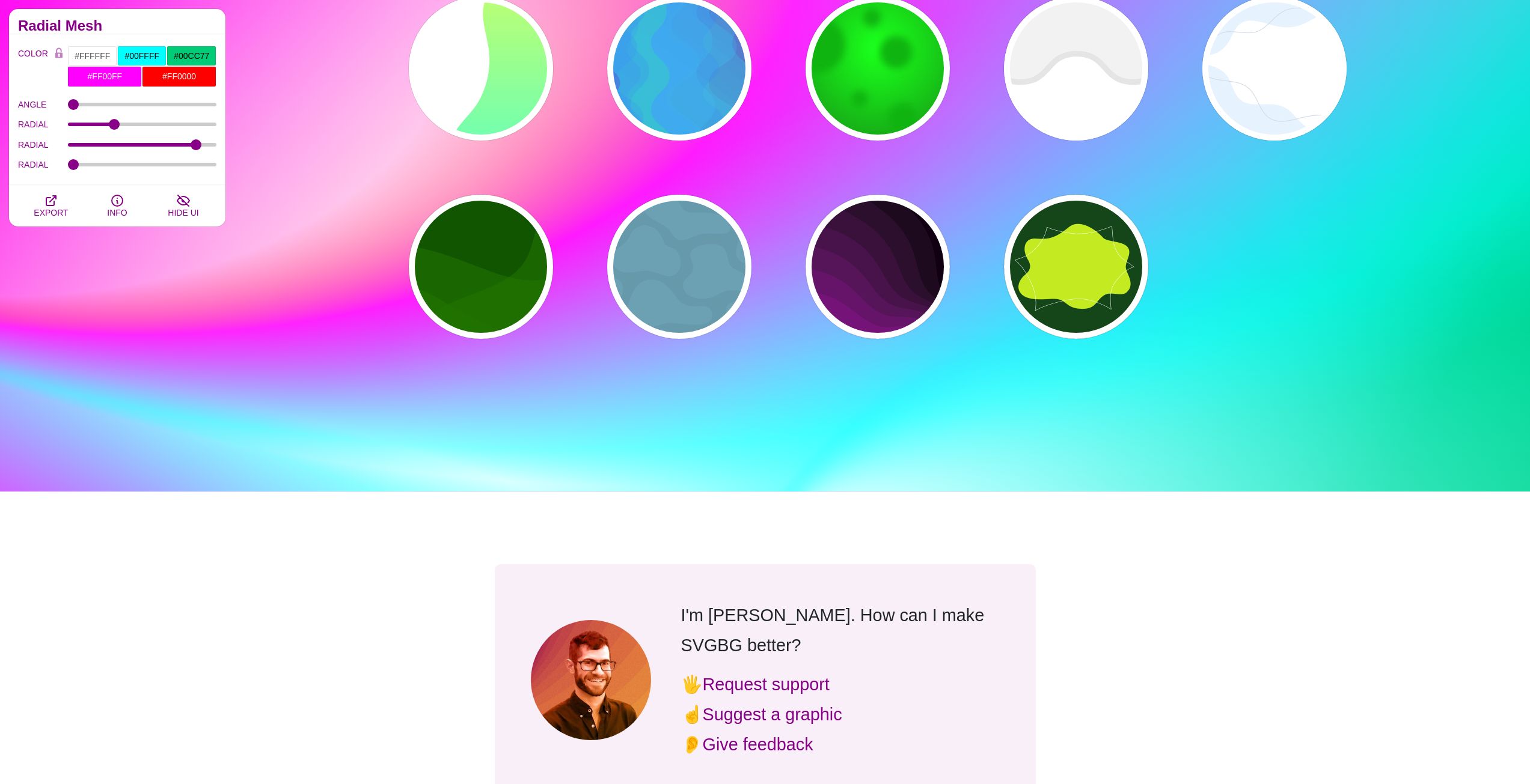
scroll to position [12798, 0]
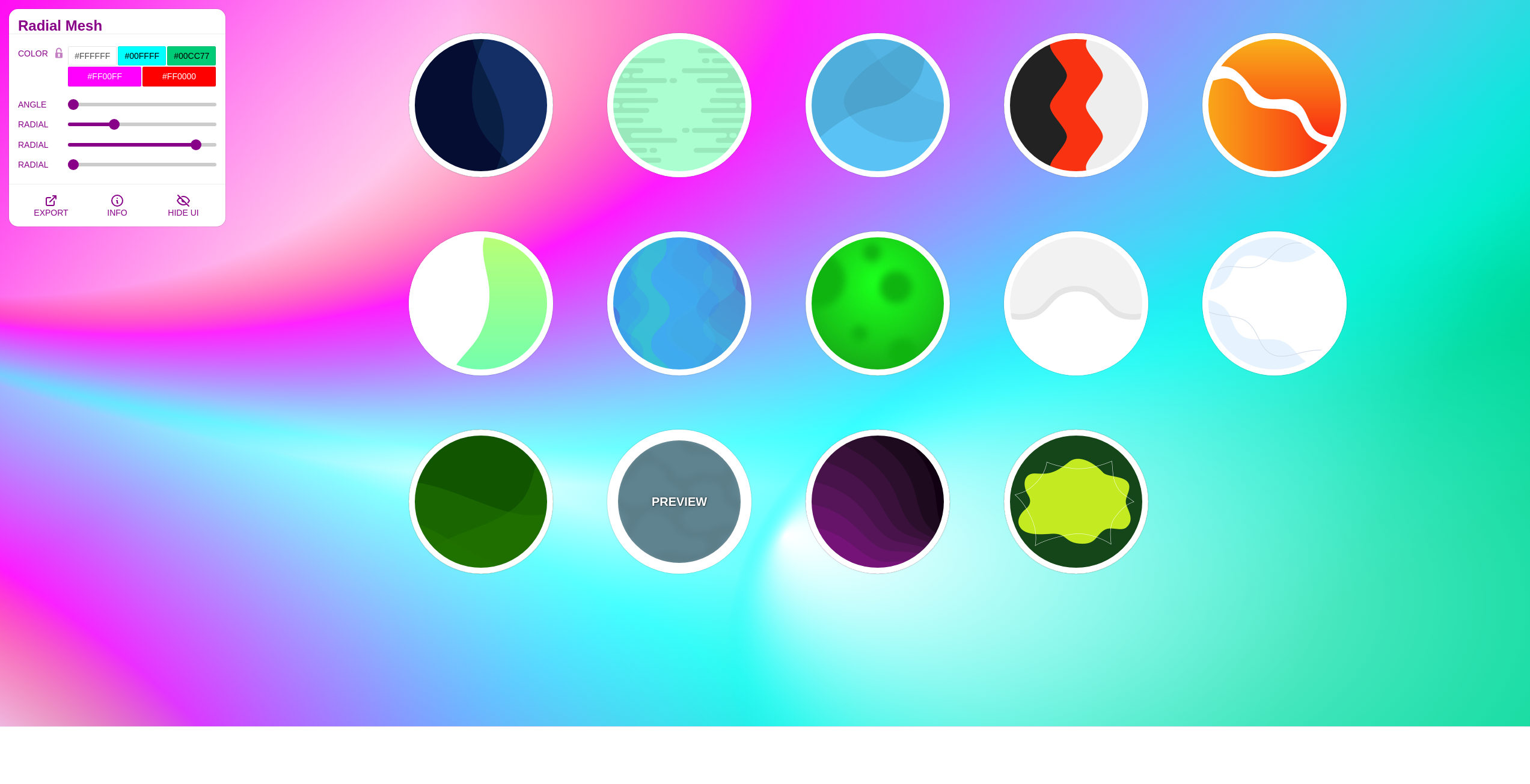
click at [642, 455] on div "PREVIEW" at bounding box center [679, 501] width 144 height 144
type input "#6699AA"
type input "#6CA1B3"
type input "1"
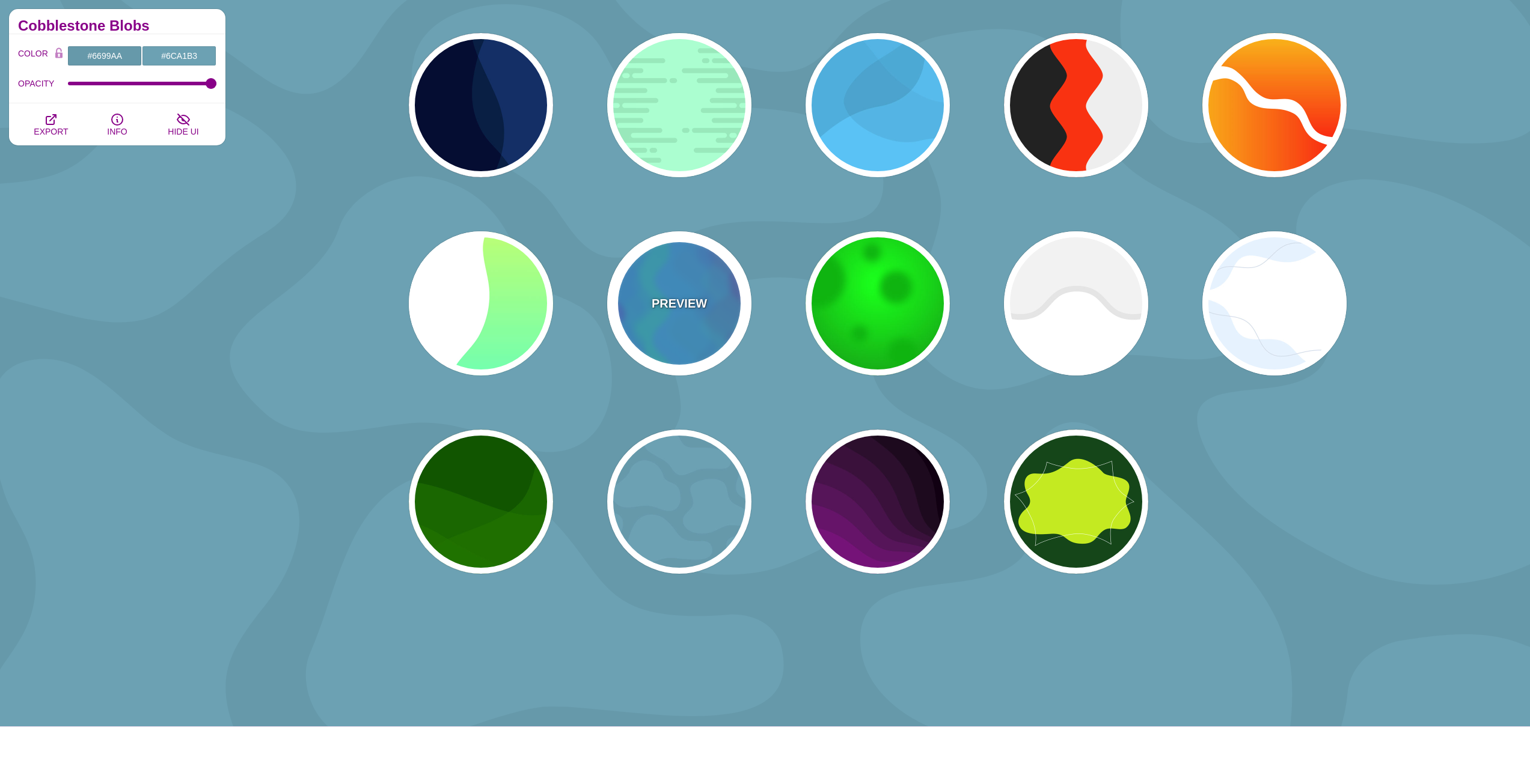
click at [663, 357] on div "PREVIEW" at bounding box center [679, 303] width 144 height 144
type input "#0088FF"
type input "#00FF77"
type input "#BB00CC"
type input "0"
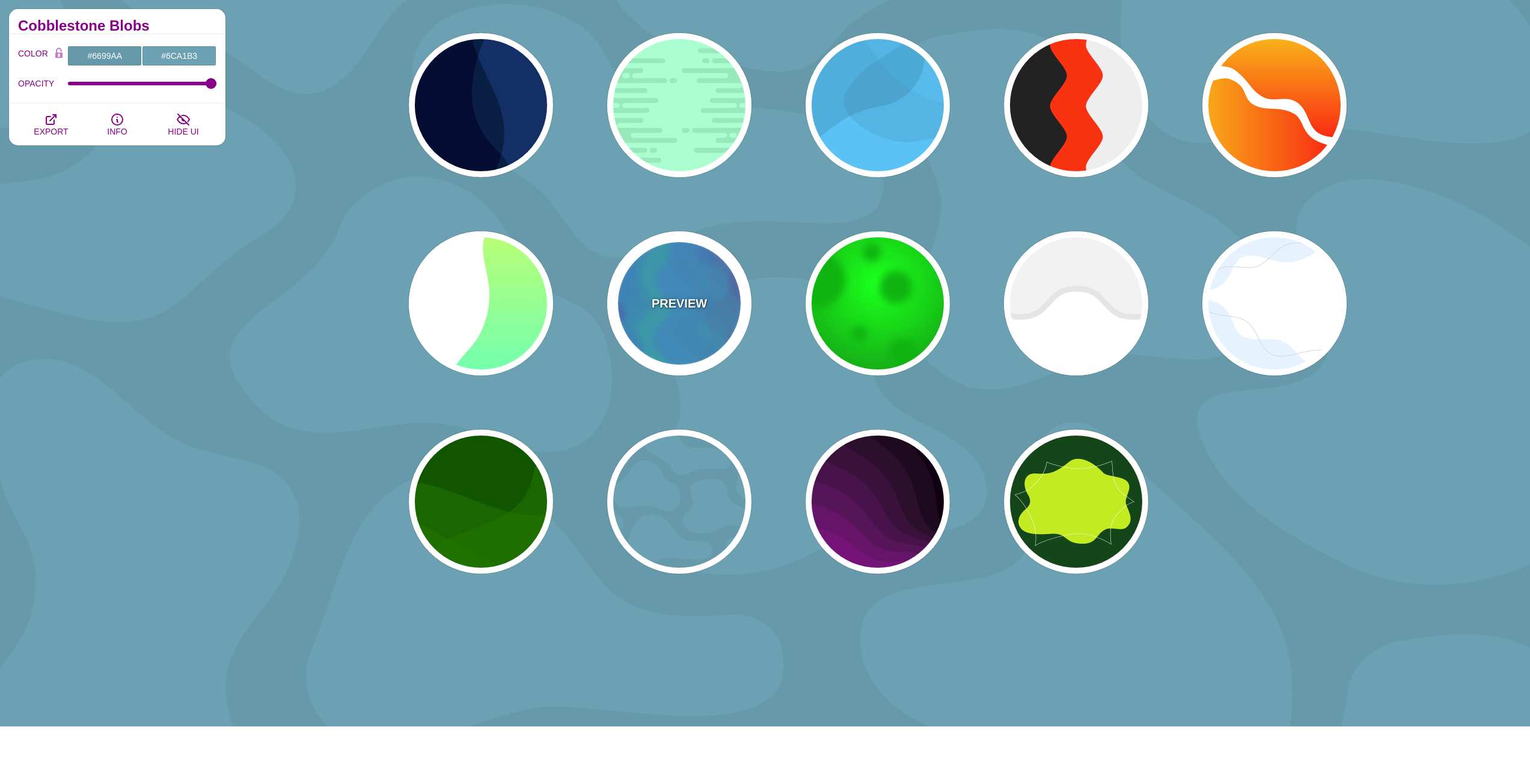
type input "0"
type input "1"
type input "0.2"
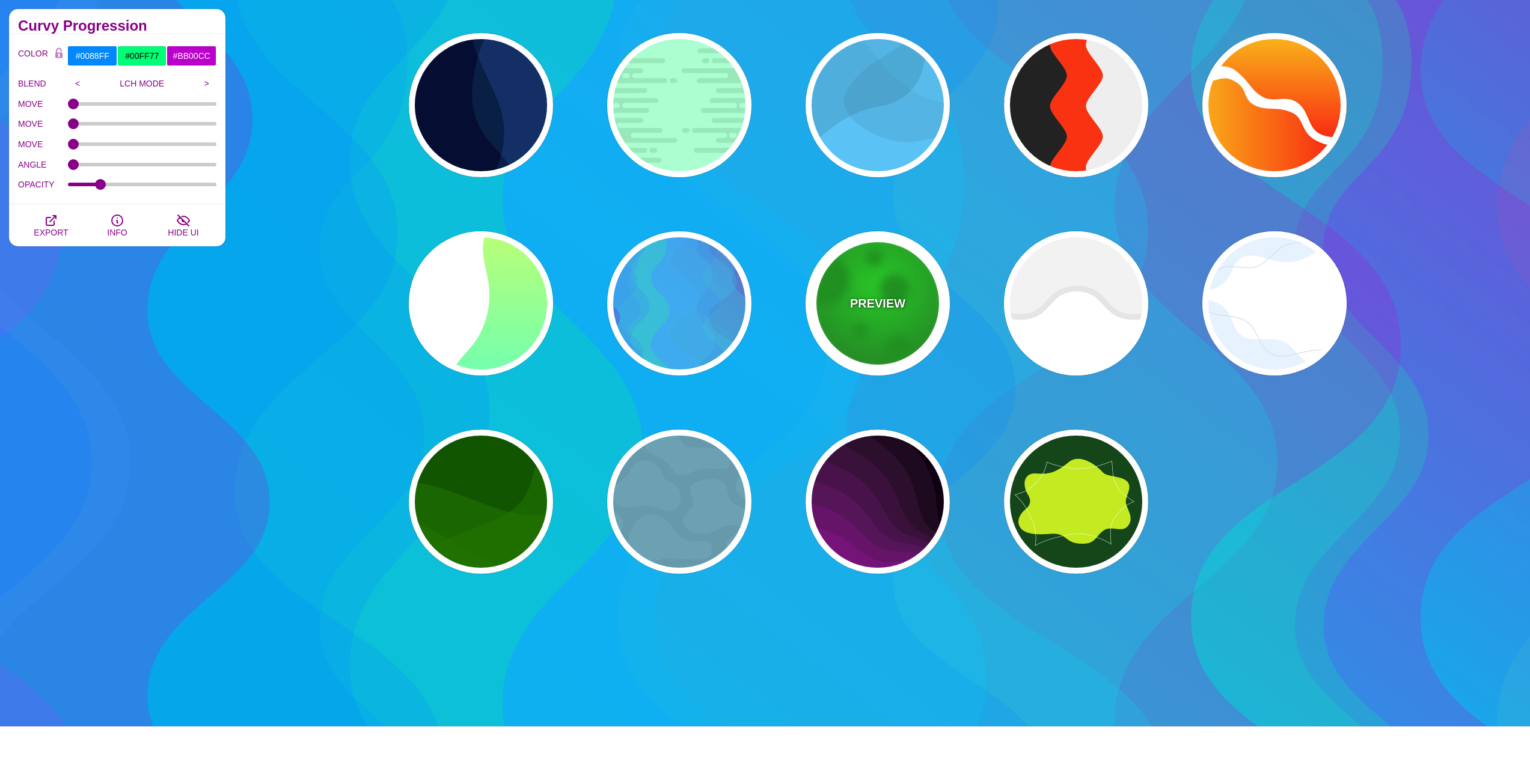
click at [836, 329] on div "PREVIEW" at bounding box center [877, 303] width 144 height 144
type input "#00B000"
type input "#00FF00"
type input "#195C17"
type input "50"
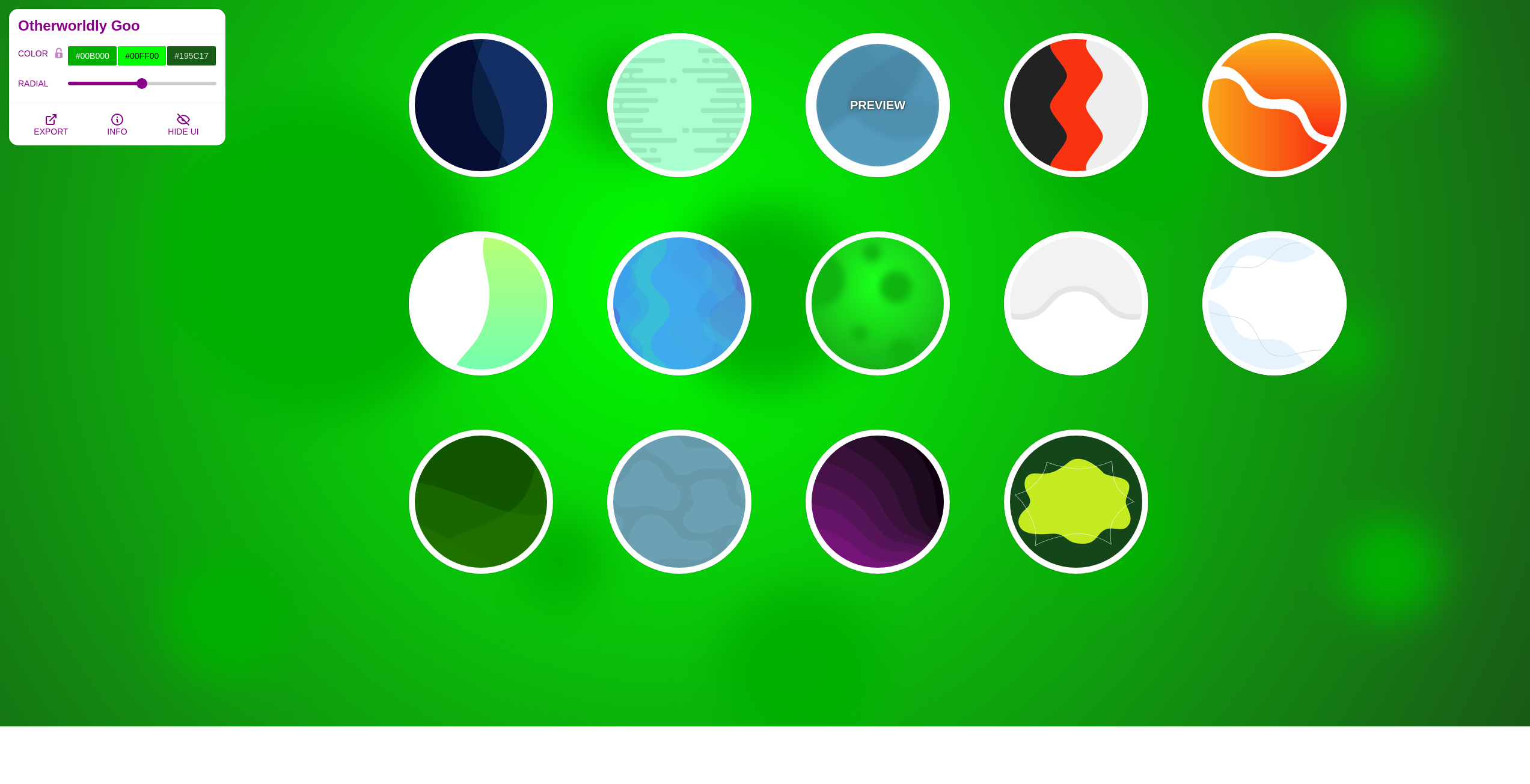
click at [866, 137] on div "PREVIEW" at bounding box center [877, 104] width 144 height 144
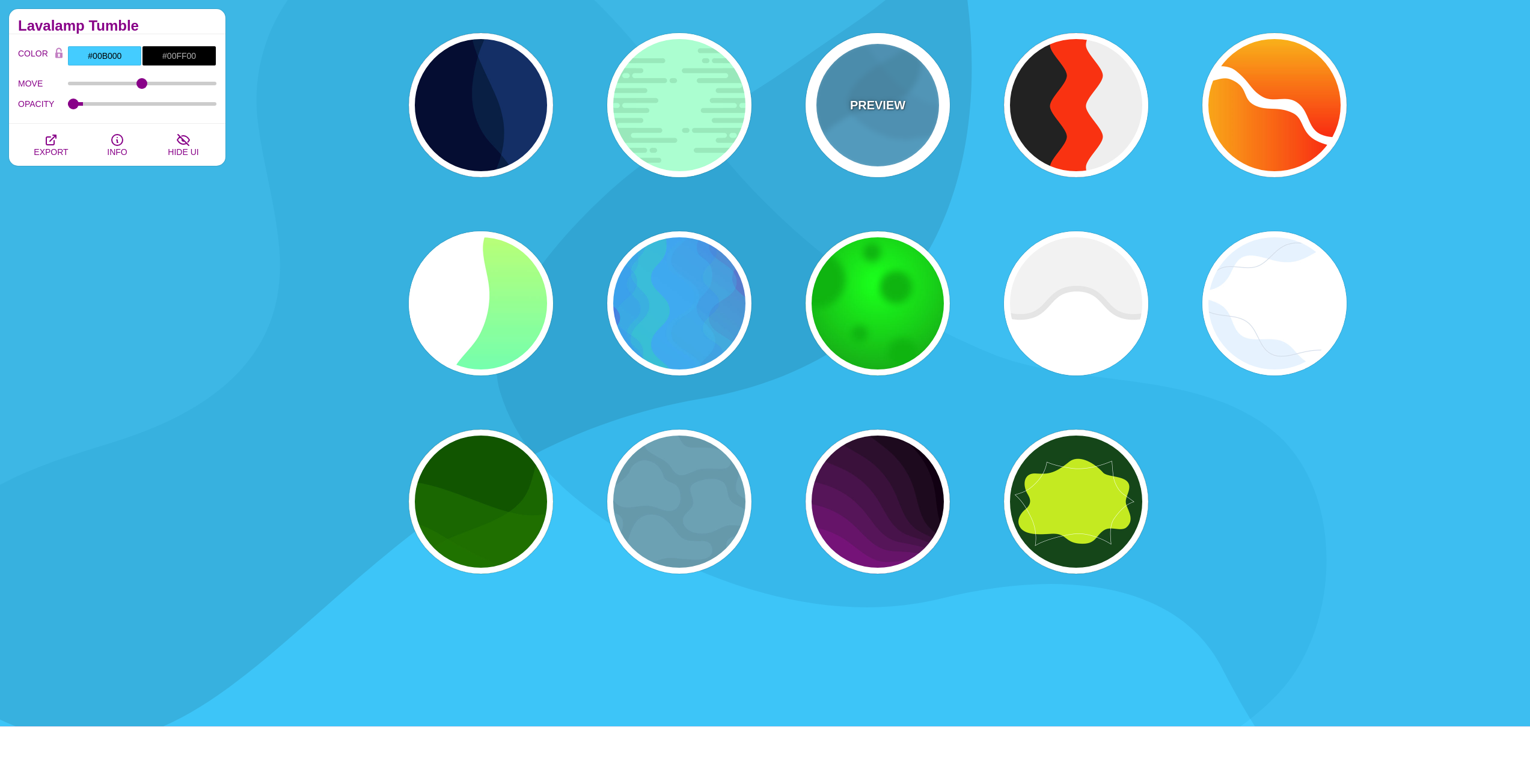
type input "#44CCFF"
type input "#000000"
type input "0"
type input "0.1"
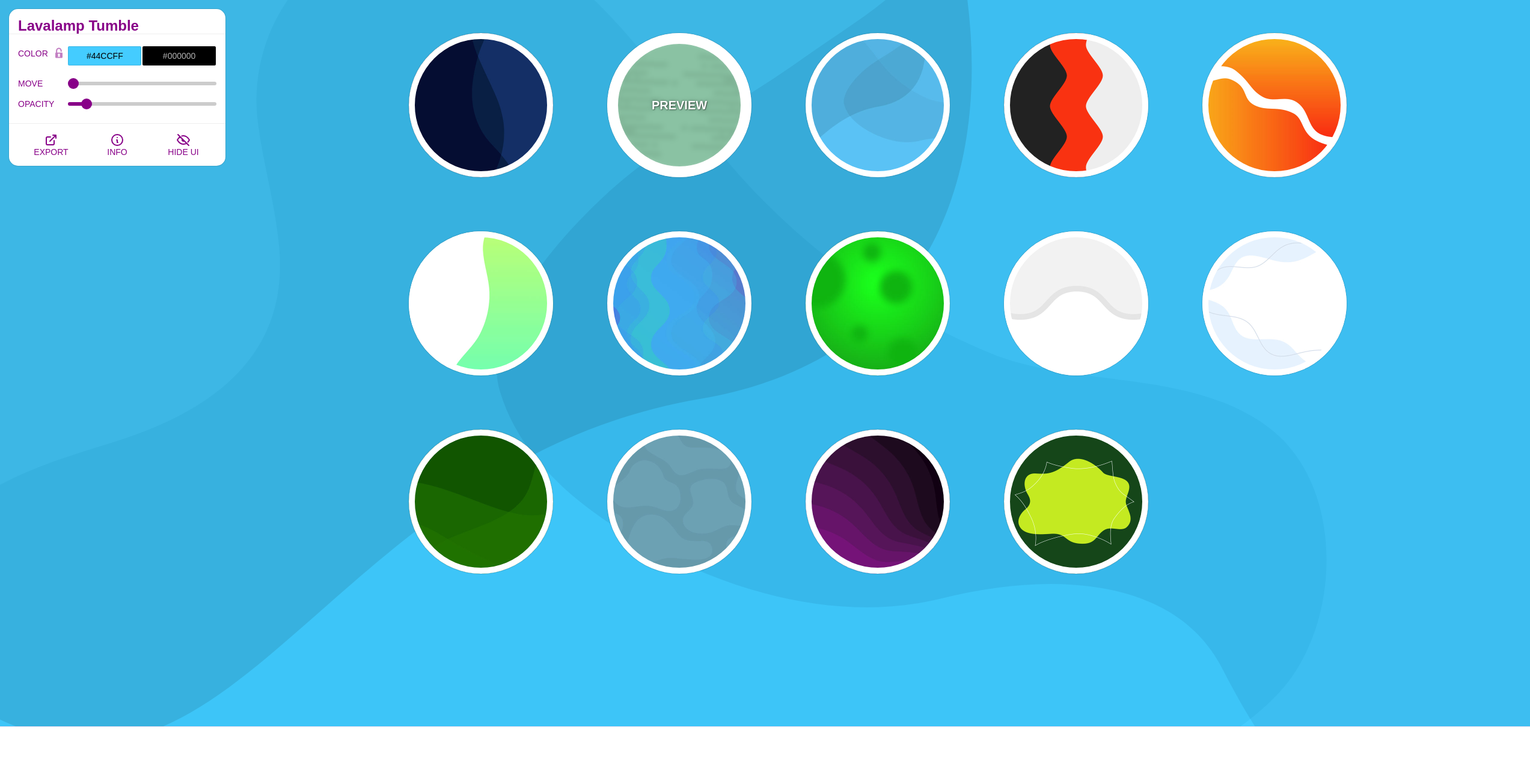
click at [722, 140] on div "PREVIEW" at bounding box center [679, 104] width 144 height 144
type input "#A6FFD0"
type input "#96E6BC"
type input "0"
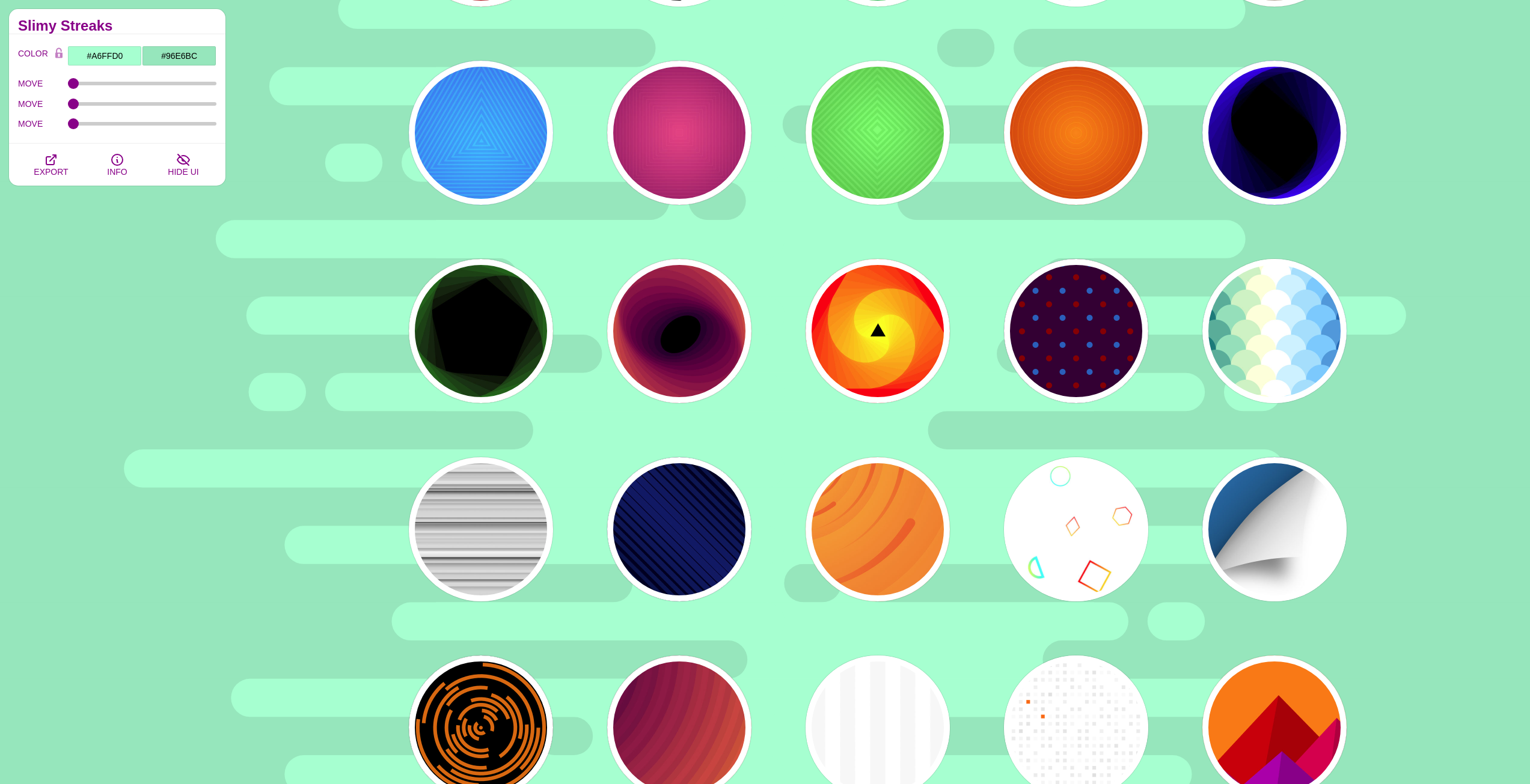
scroll to position [7030, 0]
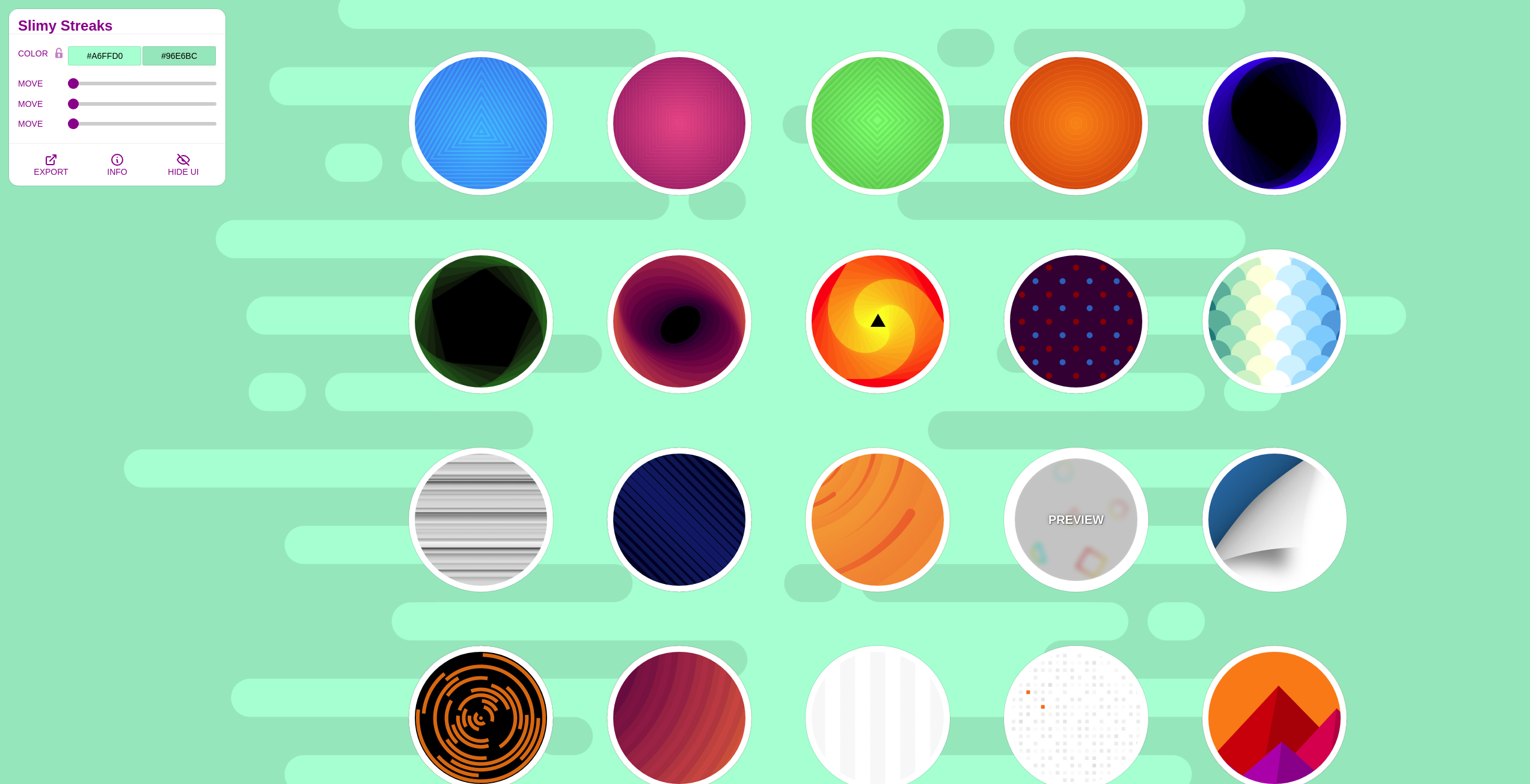
click at [1030, 502] on div "PREVIEW" at bounding box center [1075, 519] width 144 height 144
type input "#FFFFFF"
type input "#00FFFF"
type input "#CCFF66"
type input "#FF0000"
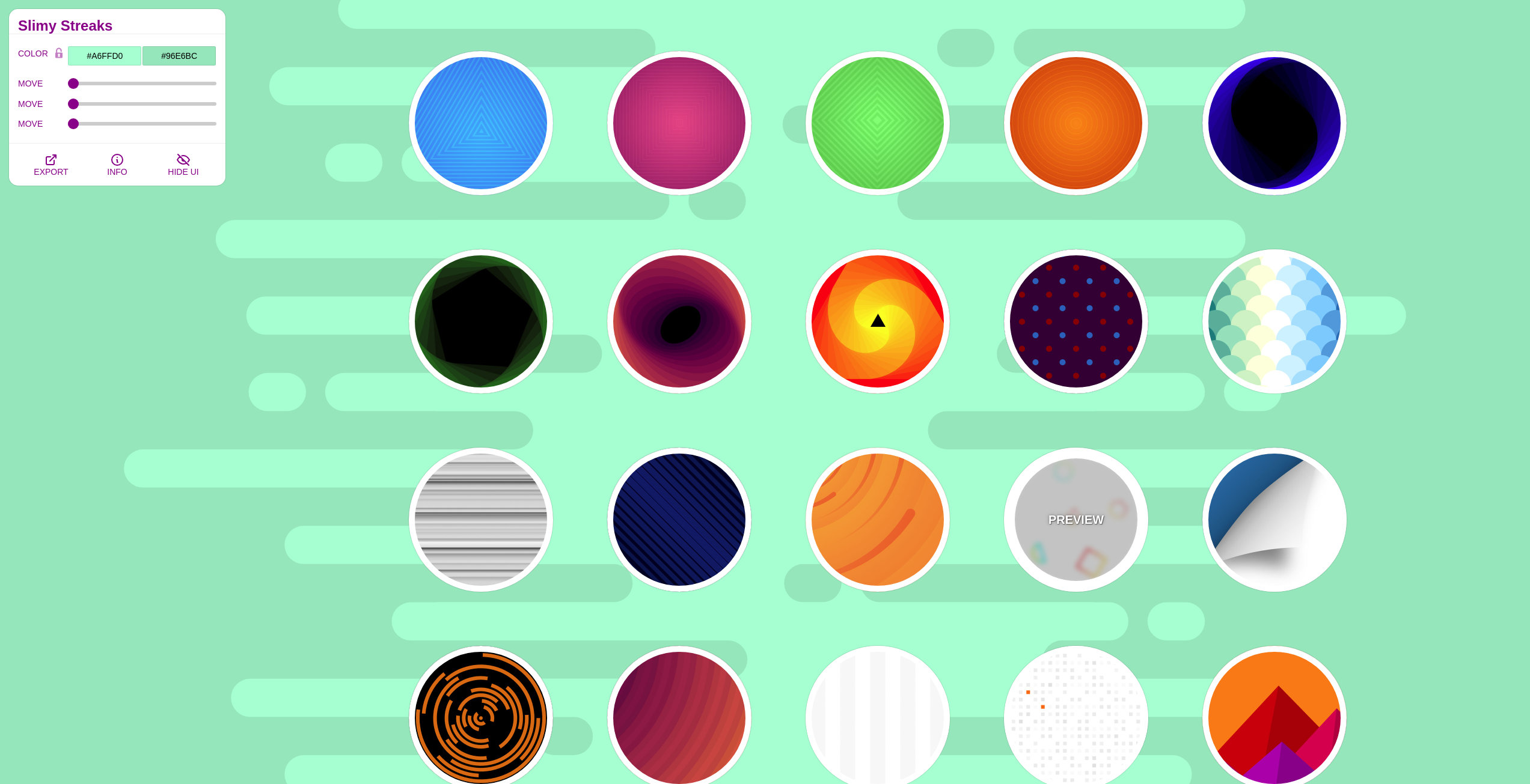
type input "#FFCC00"
type input "1"
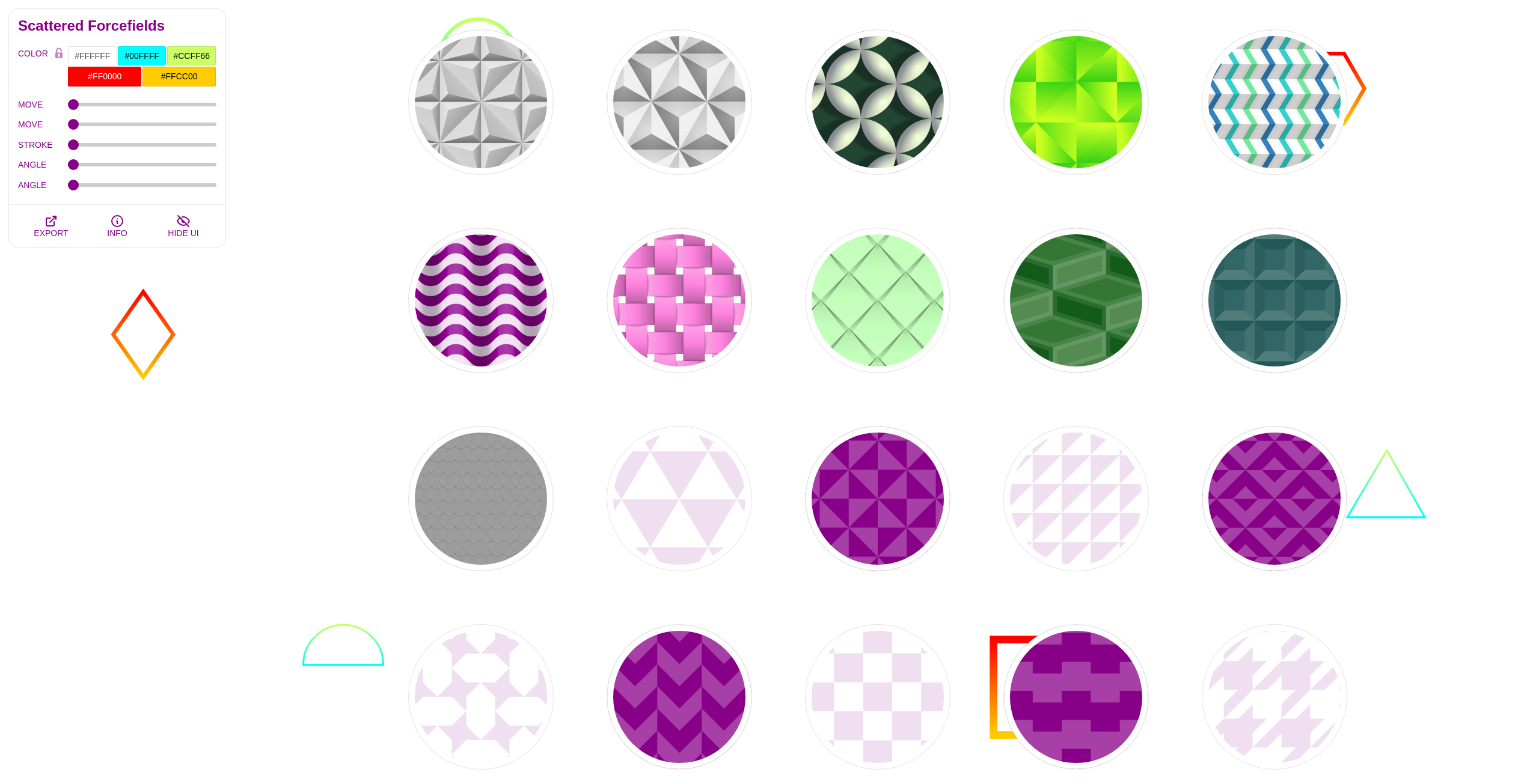
scroll to position [0, 0]
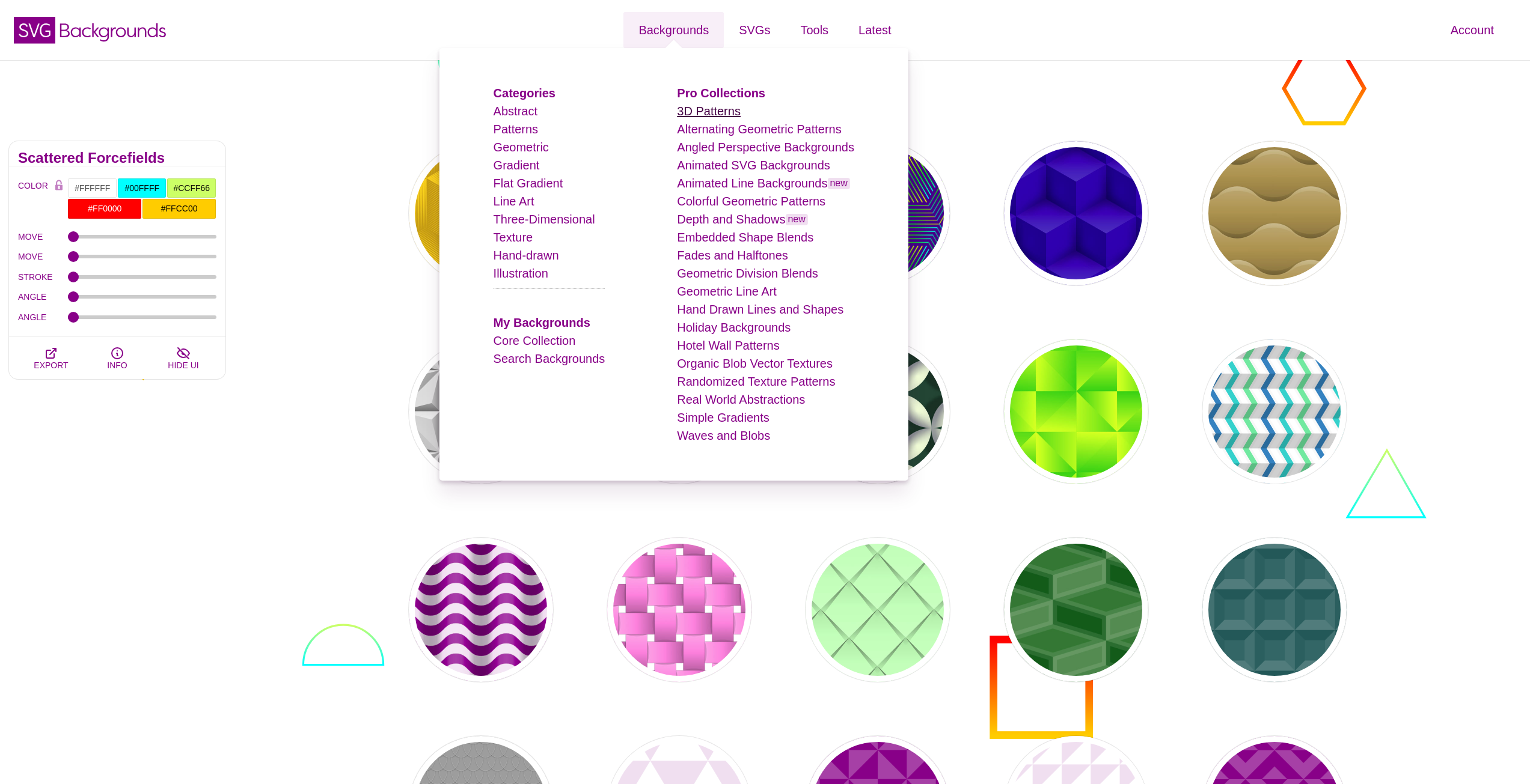
click at [710, 110] on link "3D Patterns" at bounding box center [708, 111] width 64 height 13
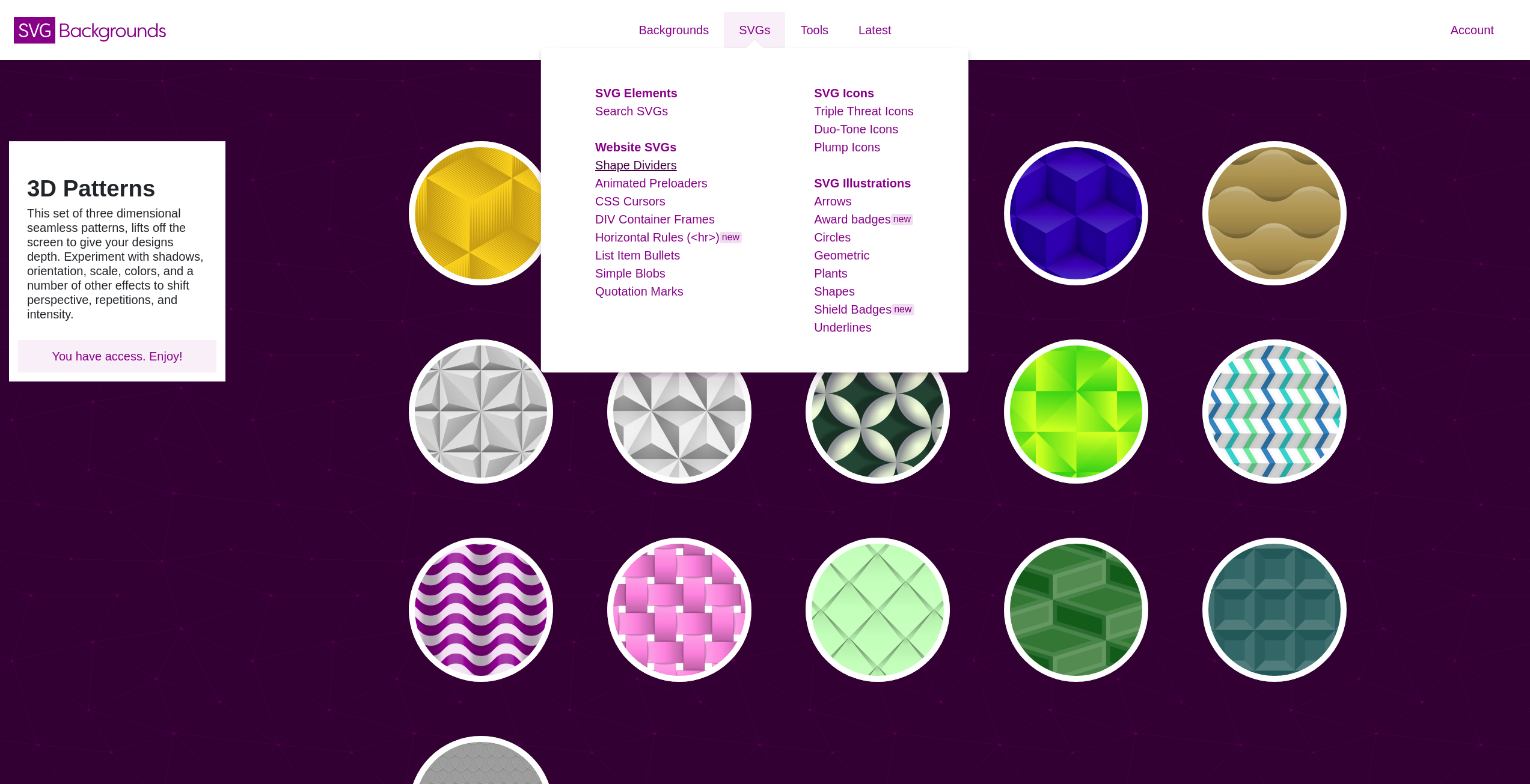
click at [639, 162] on link "Shape Dividers" at bounding box center [636, 165] width 82 height 13
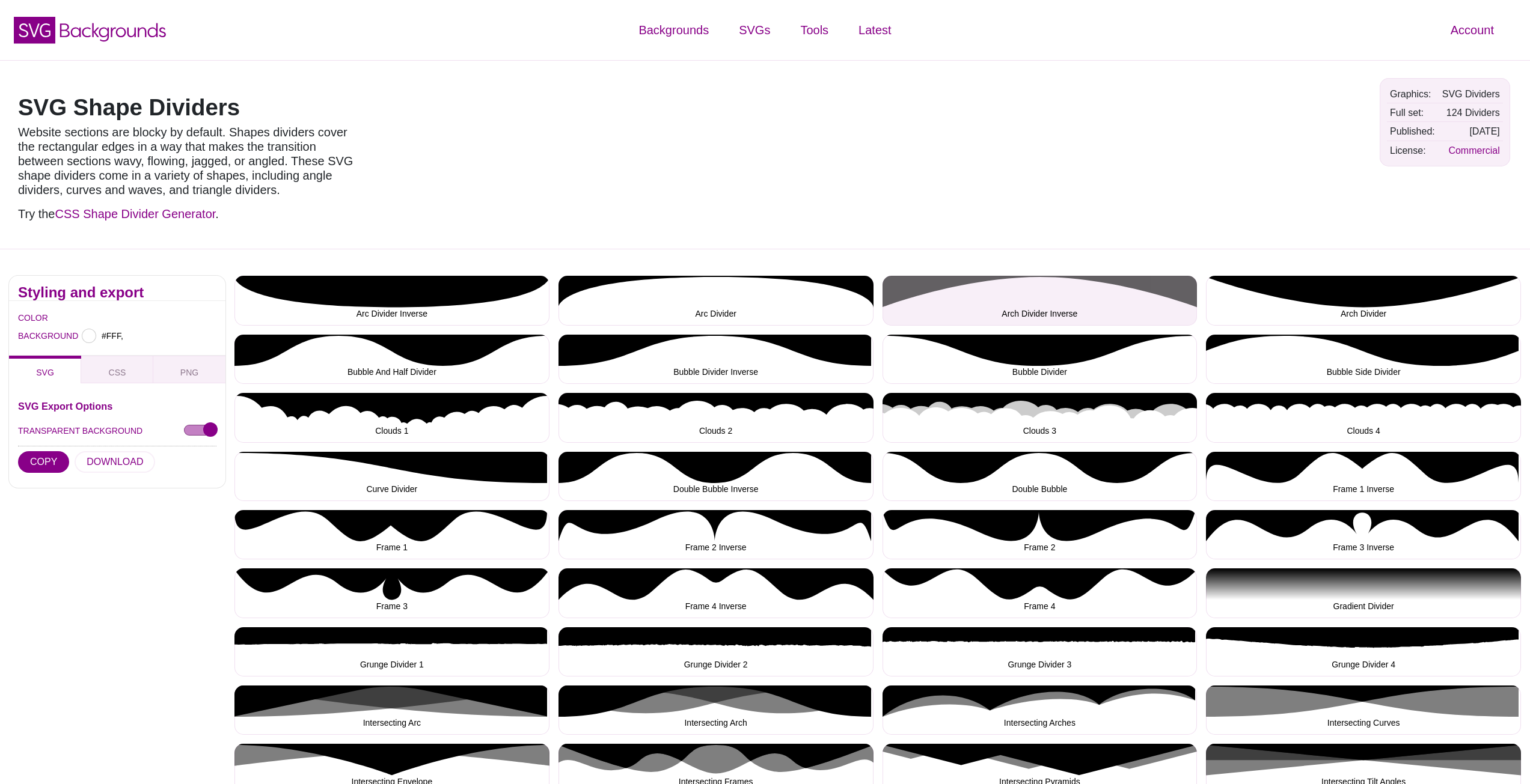
type input "#FFFFFF"
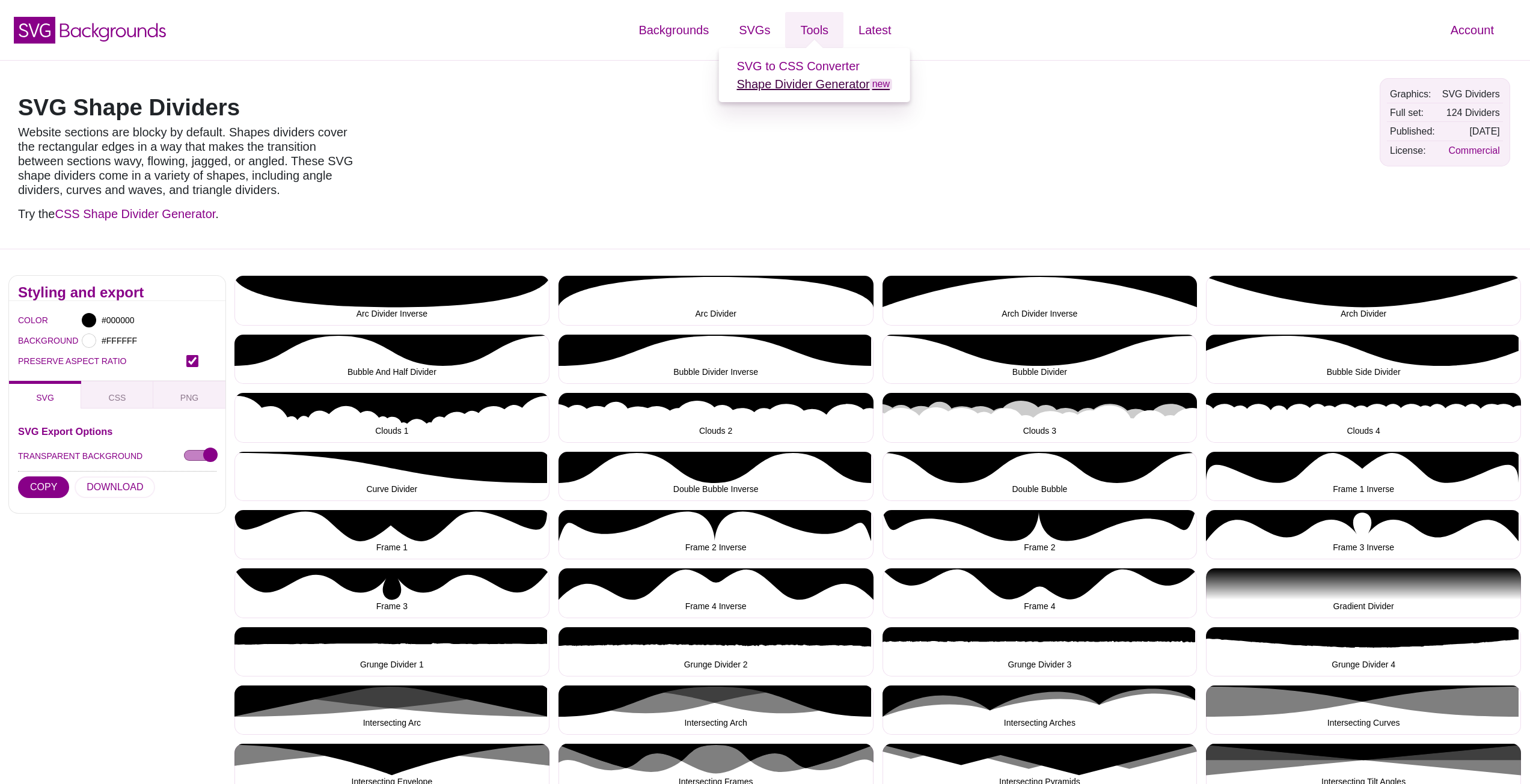
click at [804, 84] on link "Shape Divider Generator new" at bounding box center [814, 84] width 156 height 13
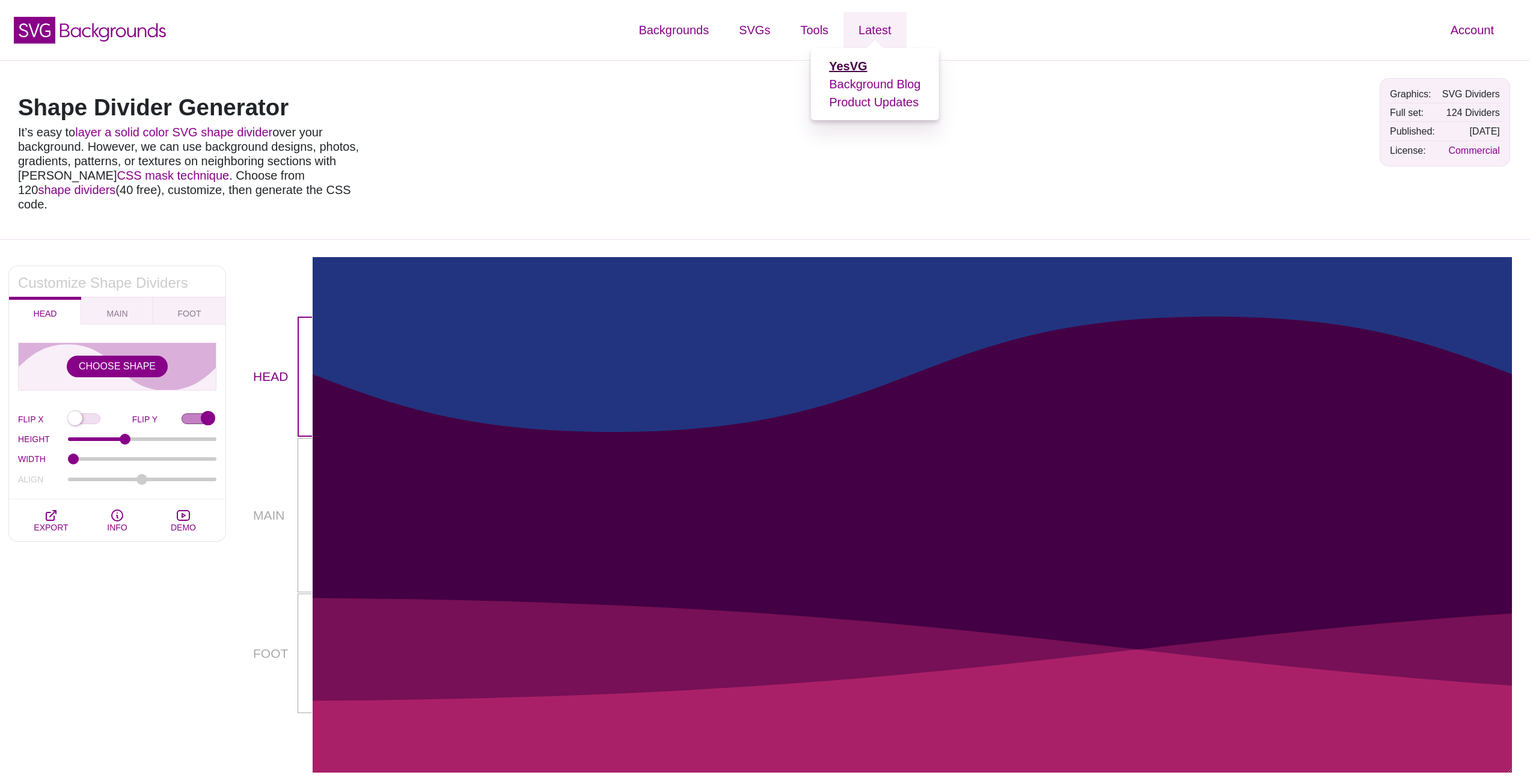
click at [847, 66] on strong "YesVG" at bounding box center [848, 66] width 38 height 13
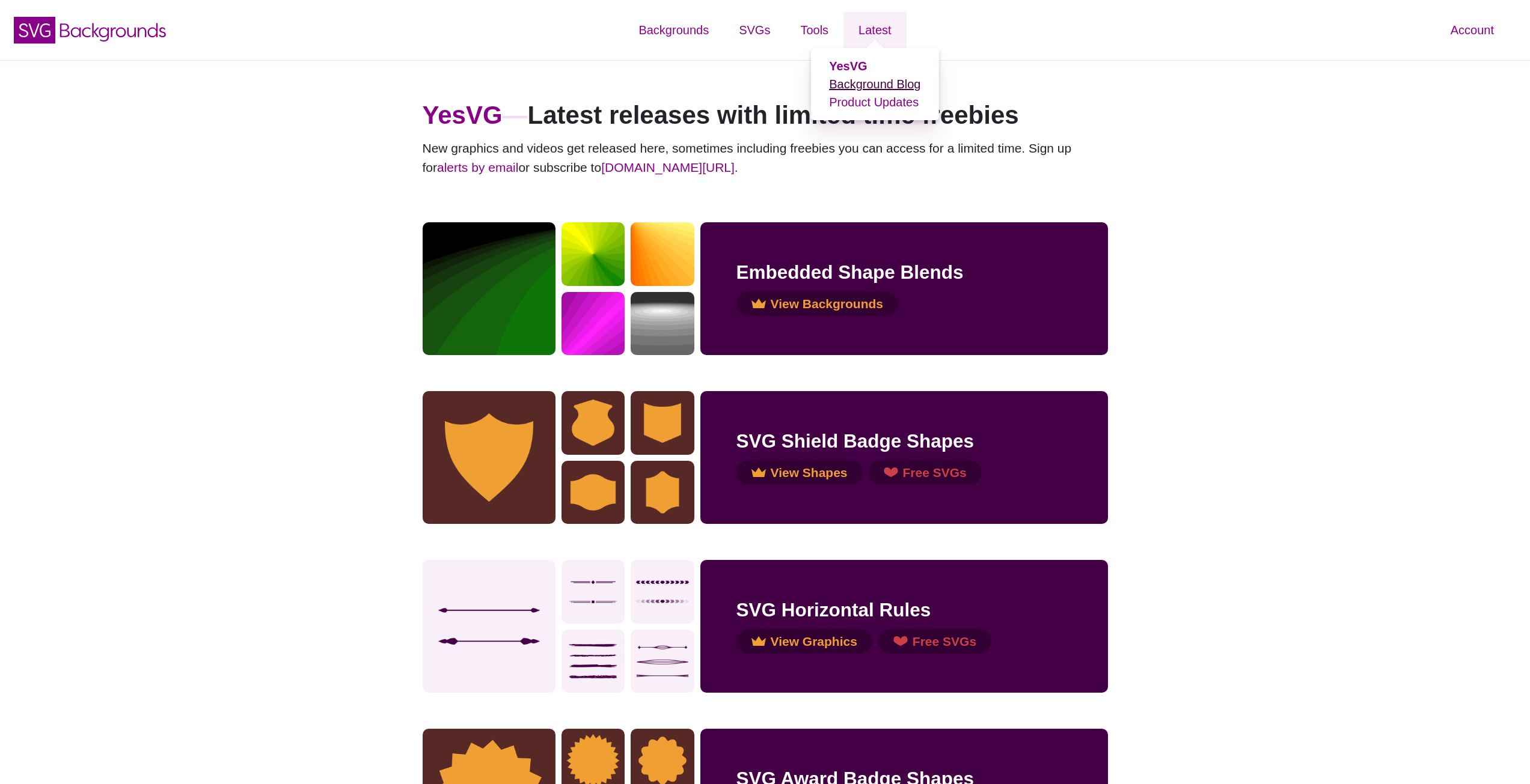
click at [866, 87] on link "Background Blog" at bounding box center [874, 84] width 91 height 13
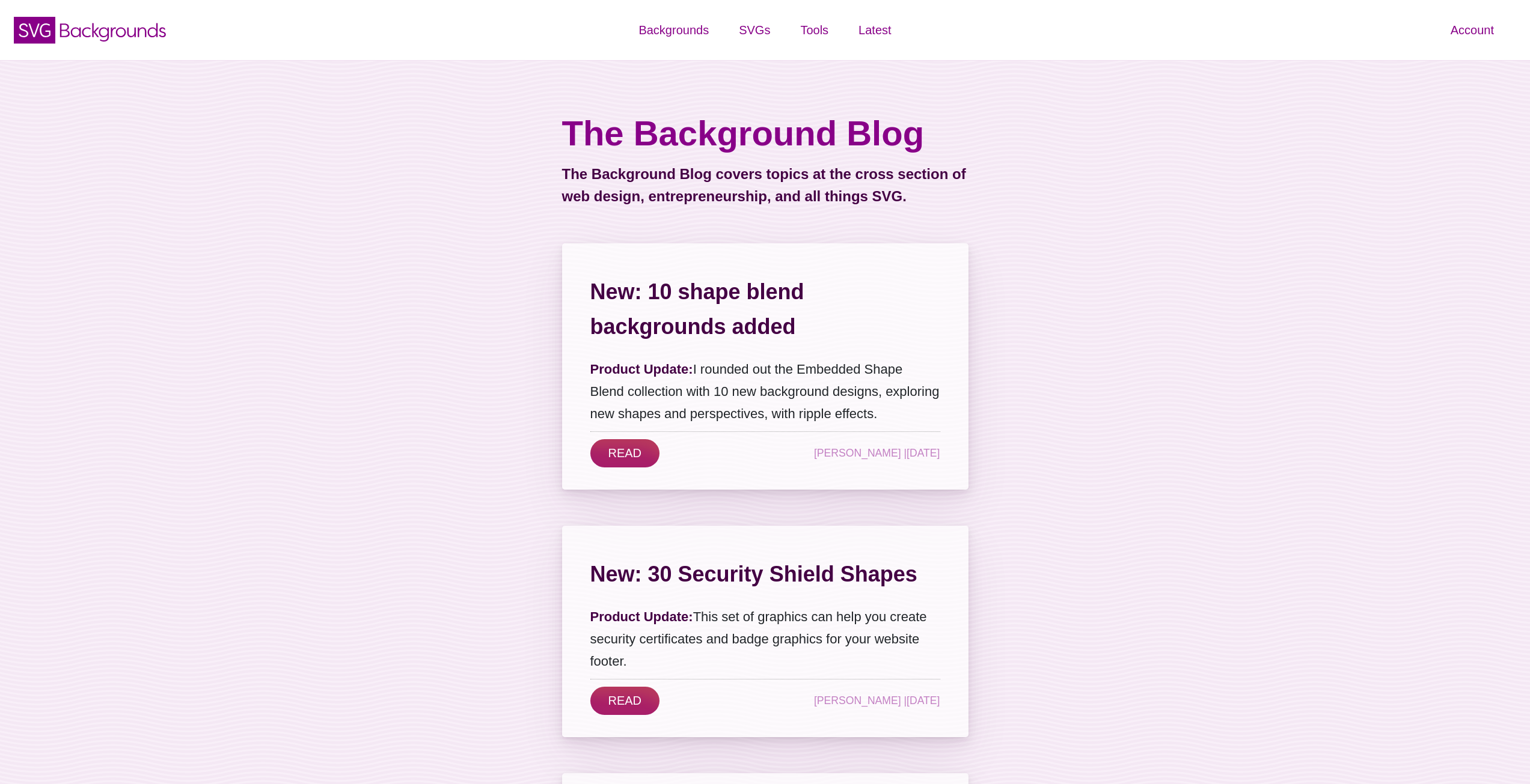
click at [728, 291] on h3 "New: 10 shape blend backgrounds added" at bounding box center [766, 309] width 350 height 70
click at [616, 460] on link "READ" at bounding box center [625, 453] width 70 height 29
click at [629, 701] on link "READ" at bounding box center [625, 701] width 70 height 29
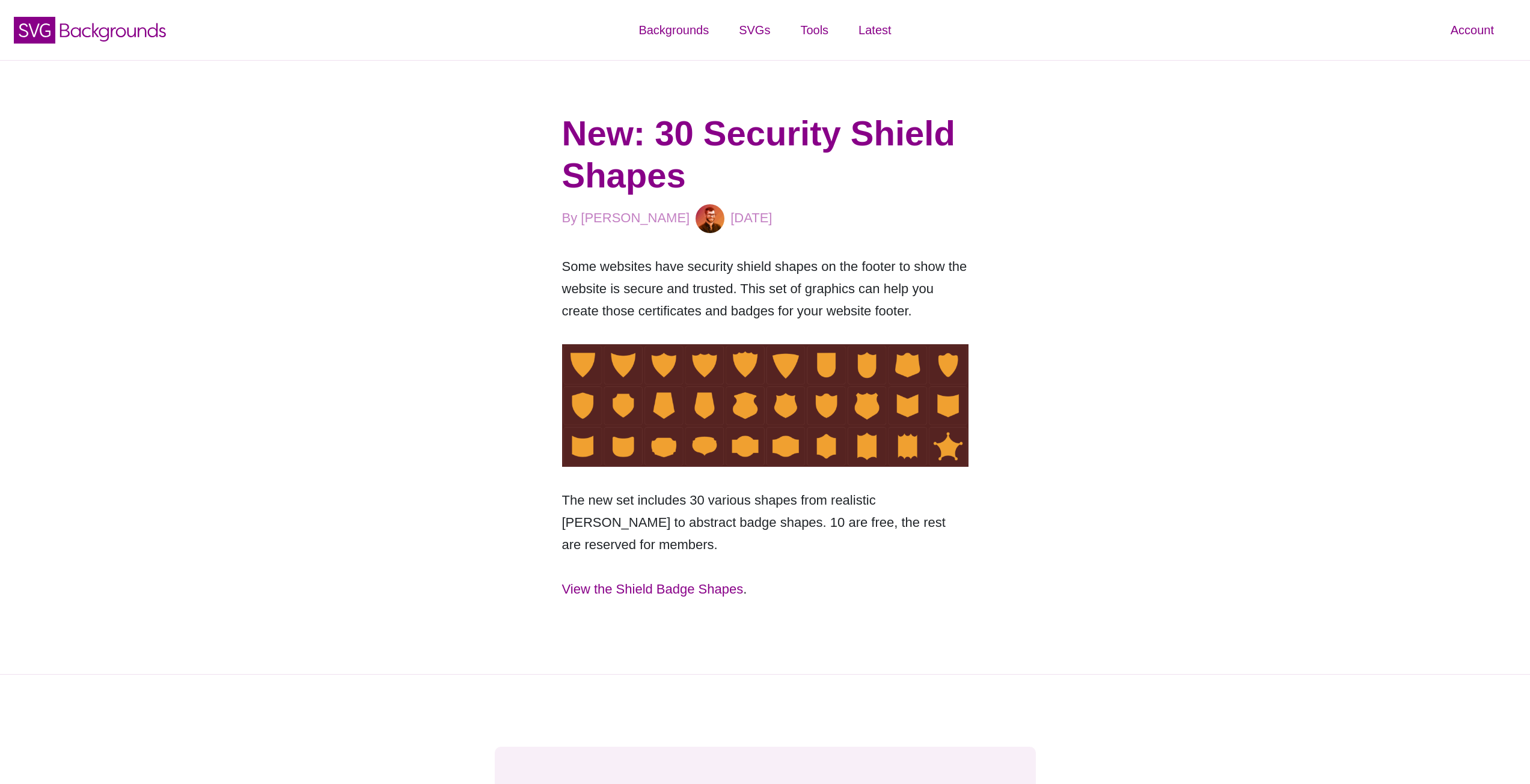
drag, startPoint x: 564, startPoint y: 193, endPoint x: 565, endPoint y: 186, distance: 7.1
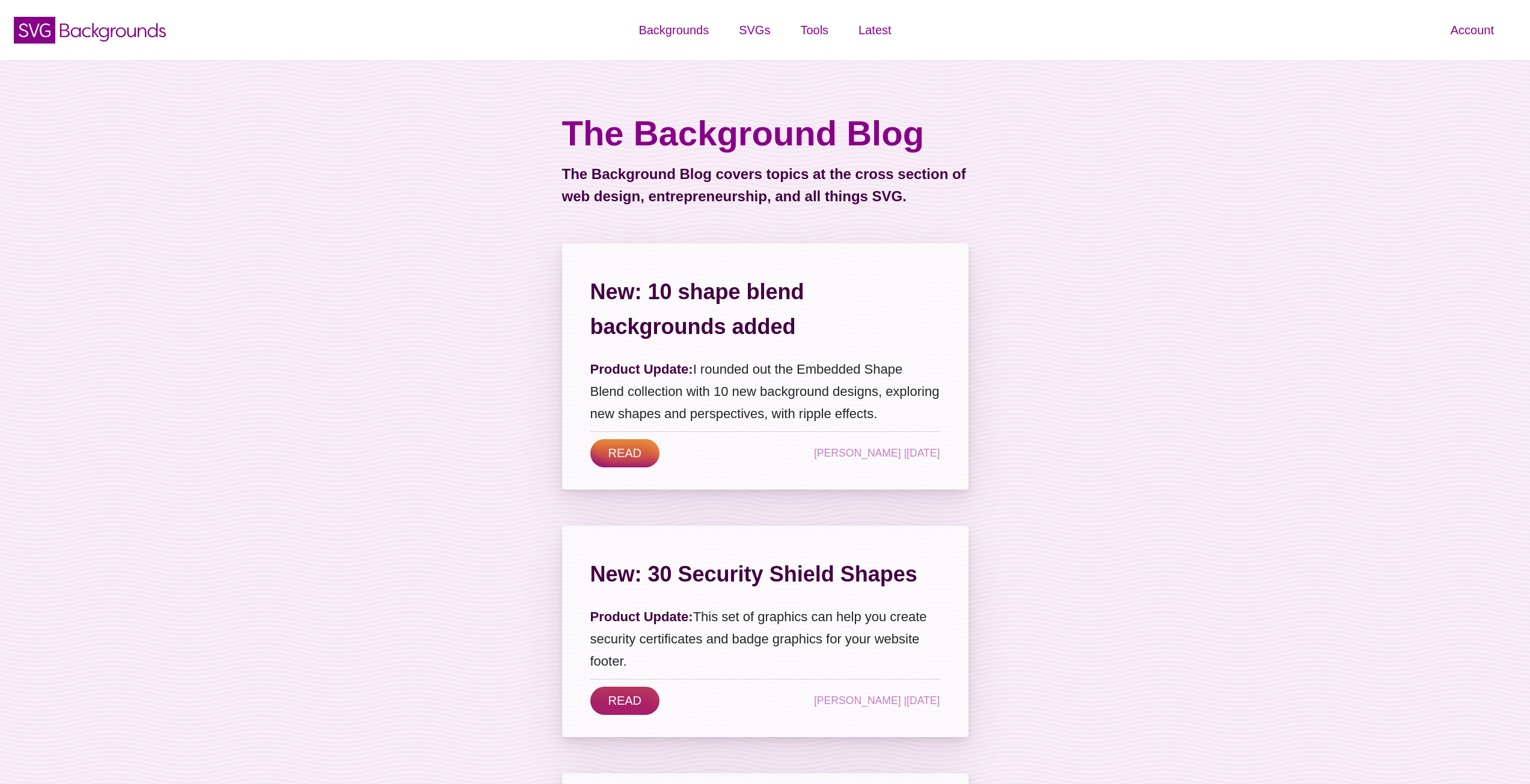
click at [617, 461] on link "READ" at bounding box center [625, 453] width 70 height 29
